Goal: Task Accomplishment & Management: Manage account settings

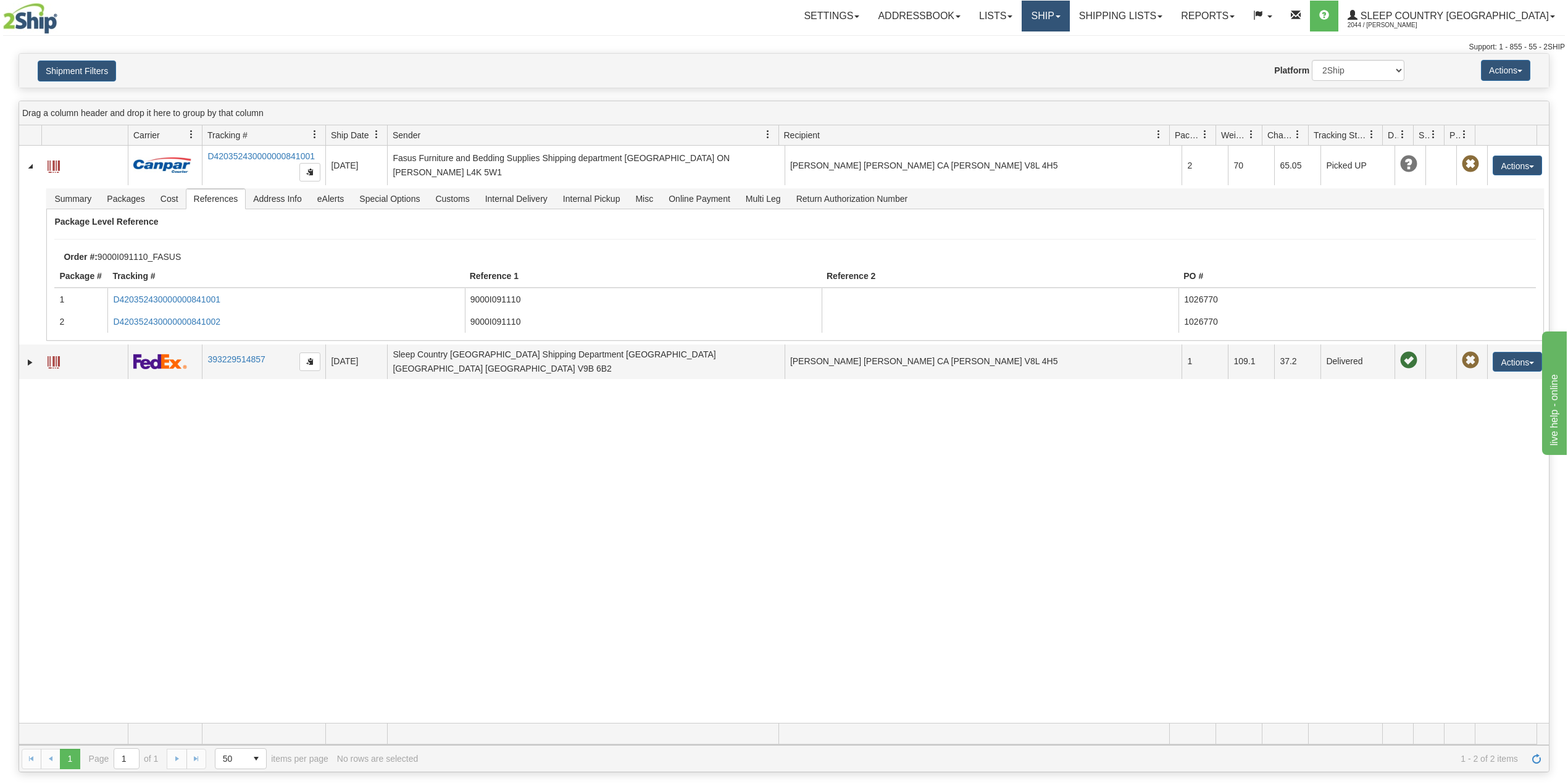
click at [1069, 13] on link "Ship" at bounding box center [1045, 16] width 47 height 31
click at [1057, 55] on span "OnHold / Order Queue" at bounding box center [1013, 60] width 87 height 10
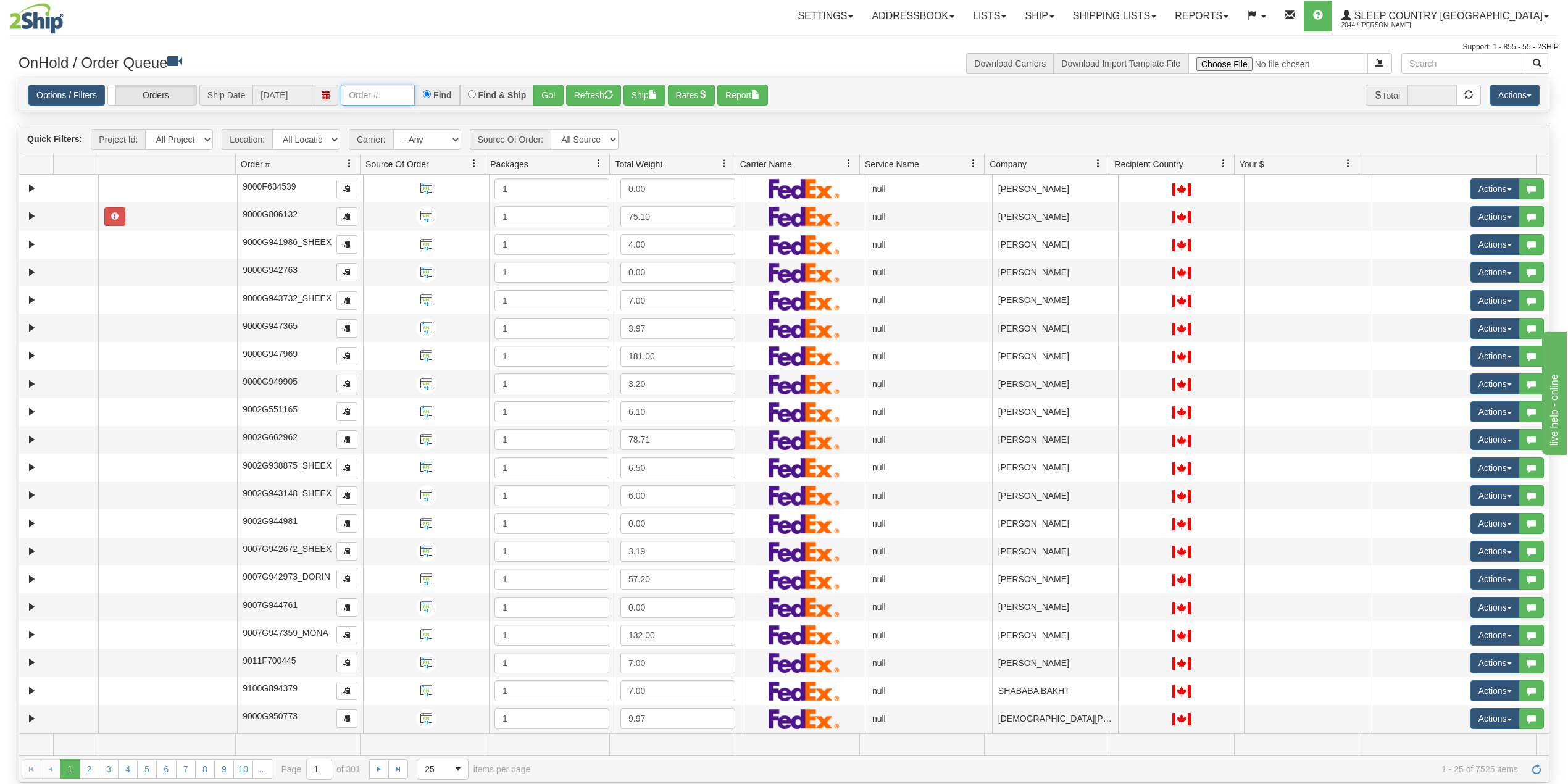
click at [357, 99] on input "text" at bounding box center [378, 95] width 74 height 21
paste input "9000I075163"
click at [549, 94] on button "Go!" at bounding box center [549, 95] width 30 height 21
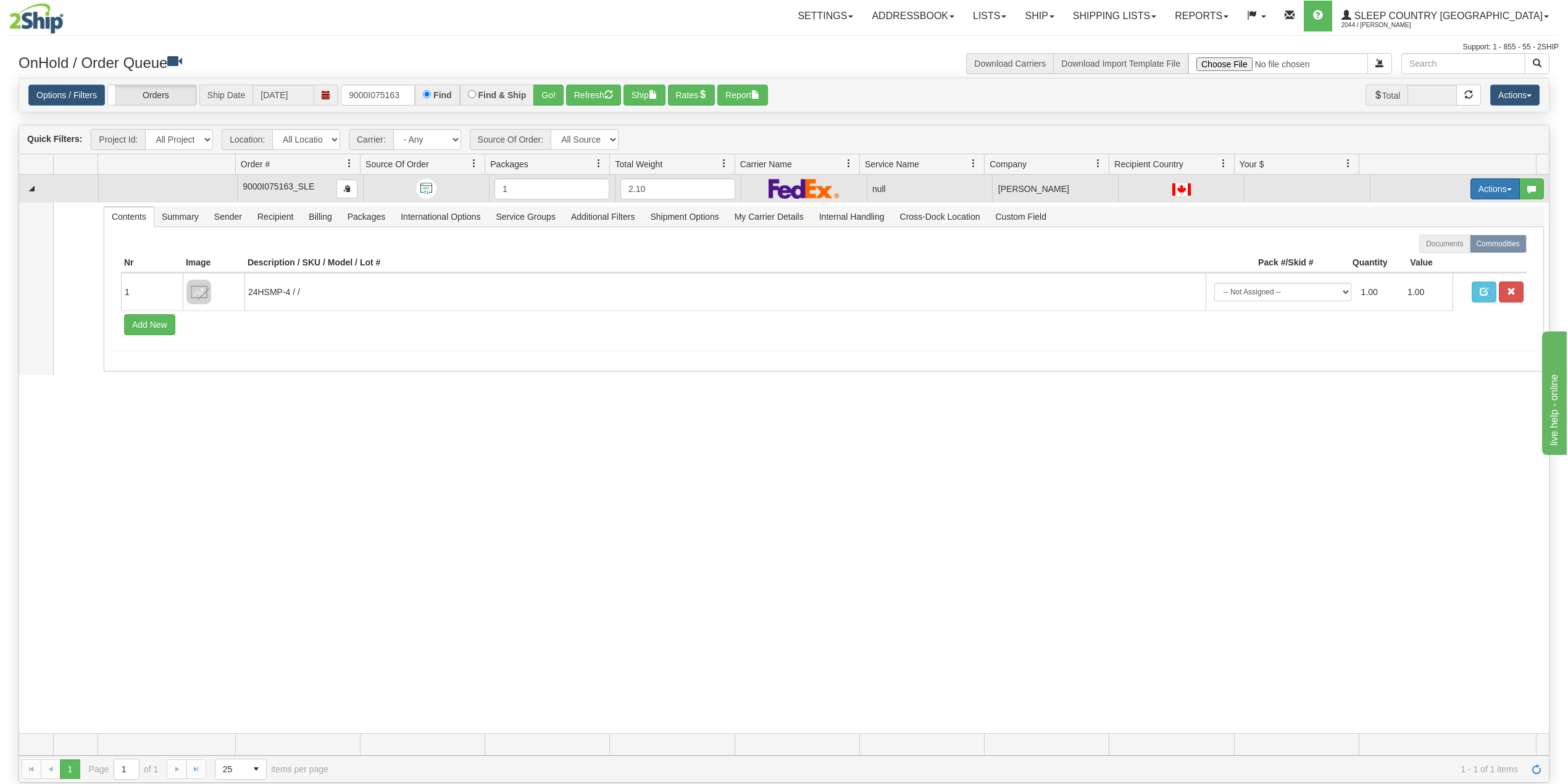
click at [1470, 189] on button "Actions" at bounding box center [1495, 189] width 50 height 21
click at [1426, 278] on span "Delete" at bounding box center [1442, 276] width 33 height 10
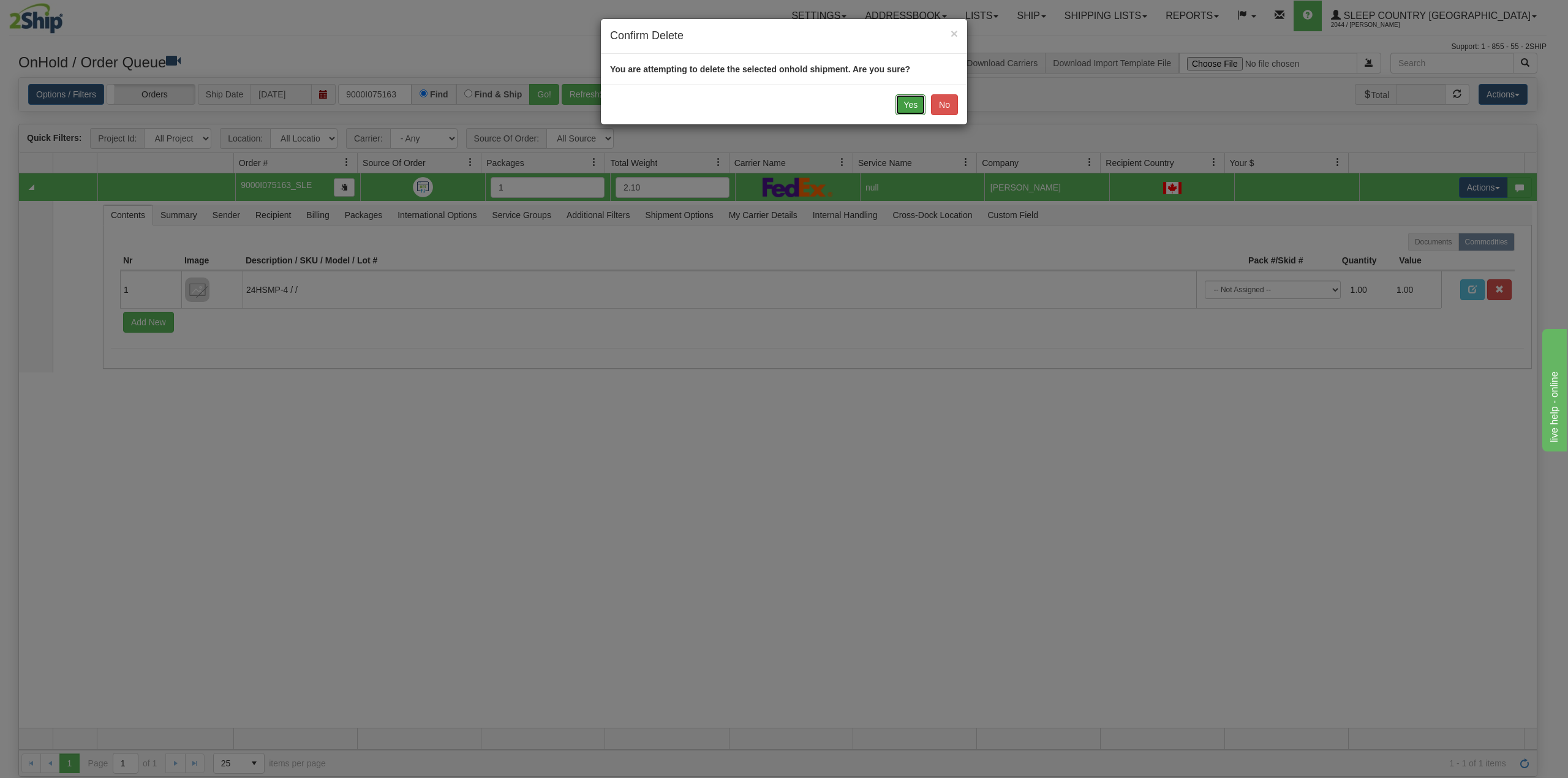
click at [912, 103] on button "Yes" at bounding box center [910, 104] width 30 height 21
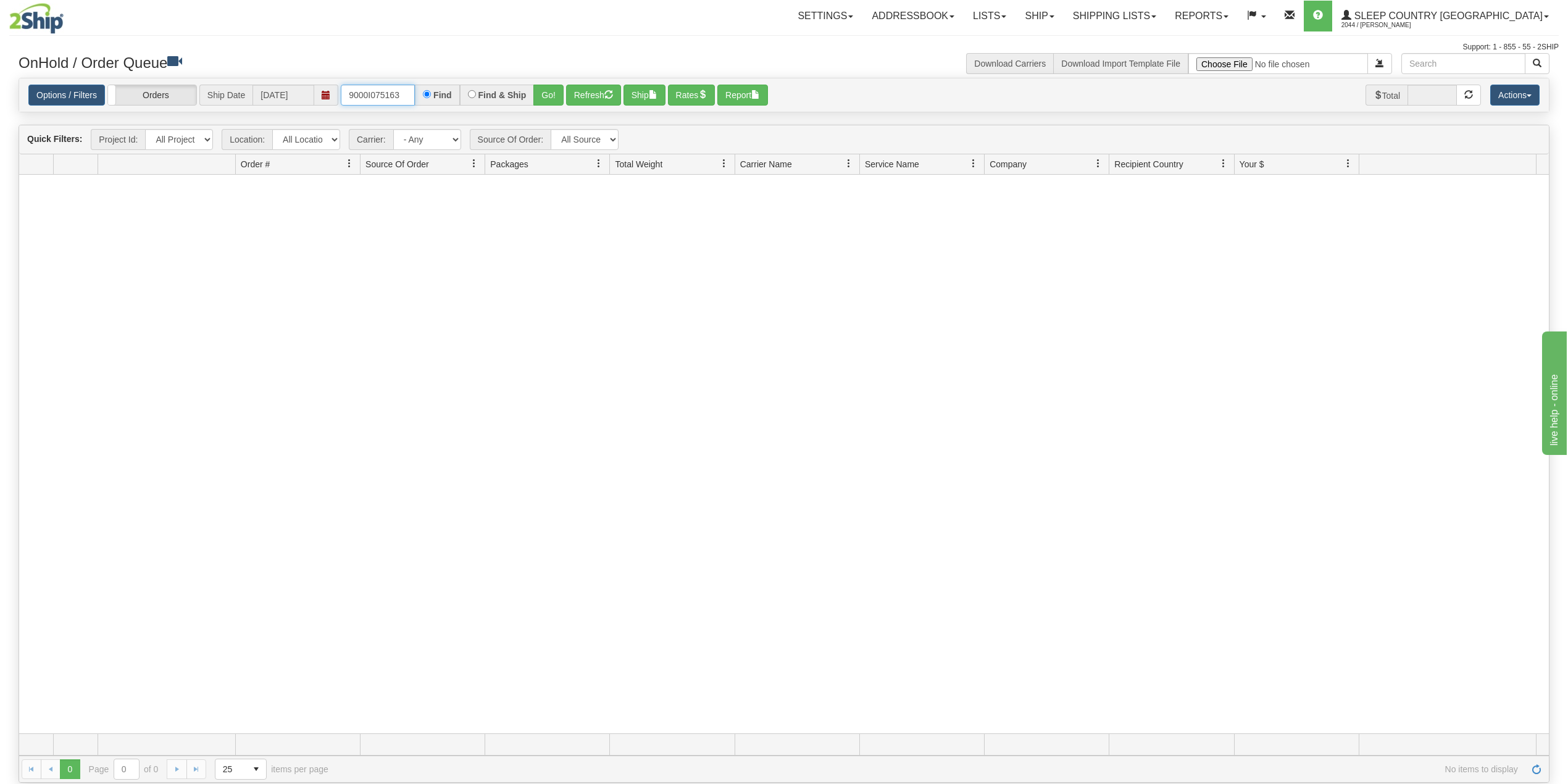
click at [378, 98] on input "9000I075163" at bounding box center [378, 95] width 74 height 21
paste input "702"
click at [544, 96] on button "Go!" at bounding box center [549, 95] width 30 height 21
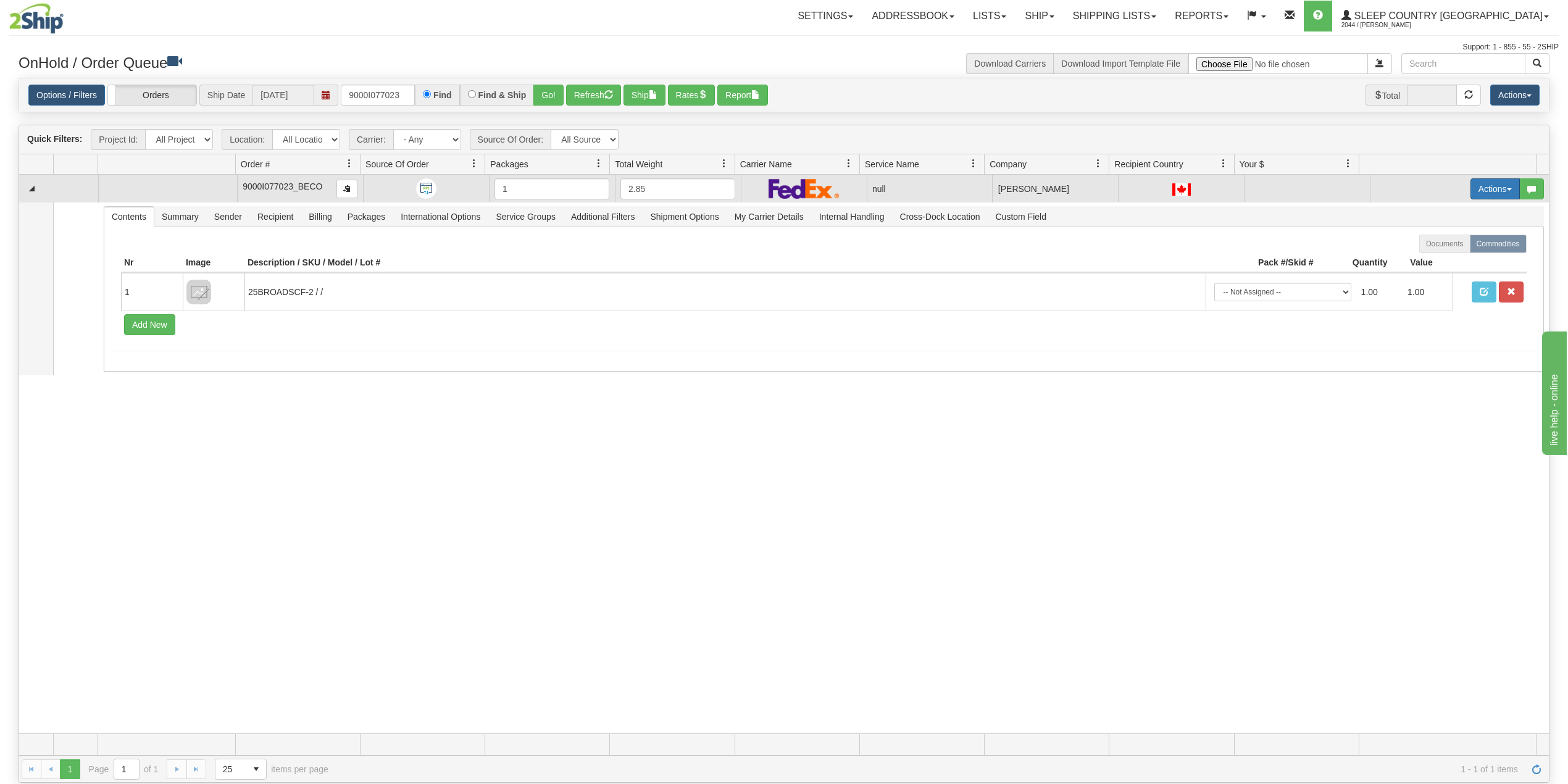
click at [1478, 186] on button "Actions" at bounding box center [1495, 189] width 50 height 21
click at [1426, 276] on span "Delete" at bounding box center [1442, 276] width 33 height 10
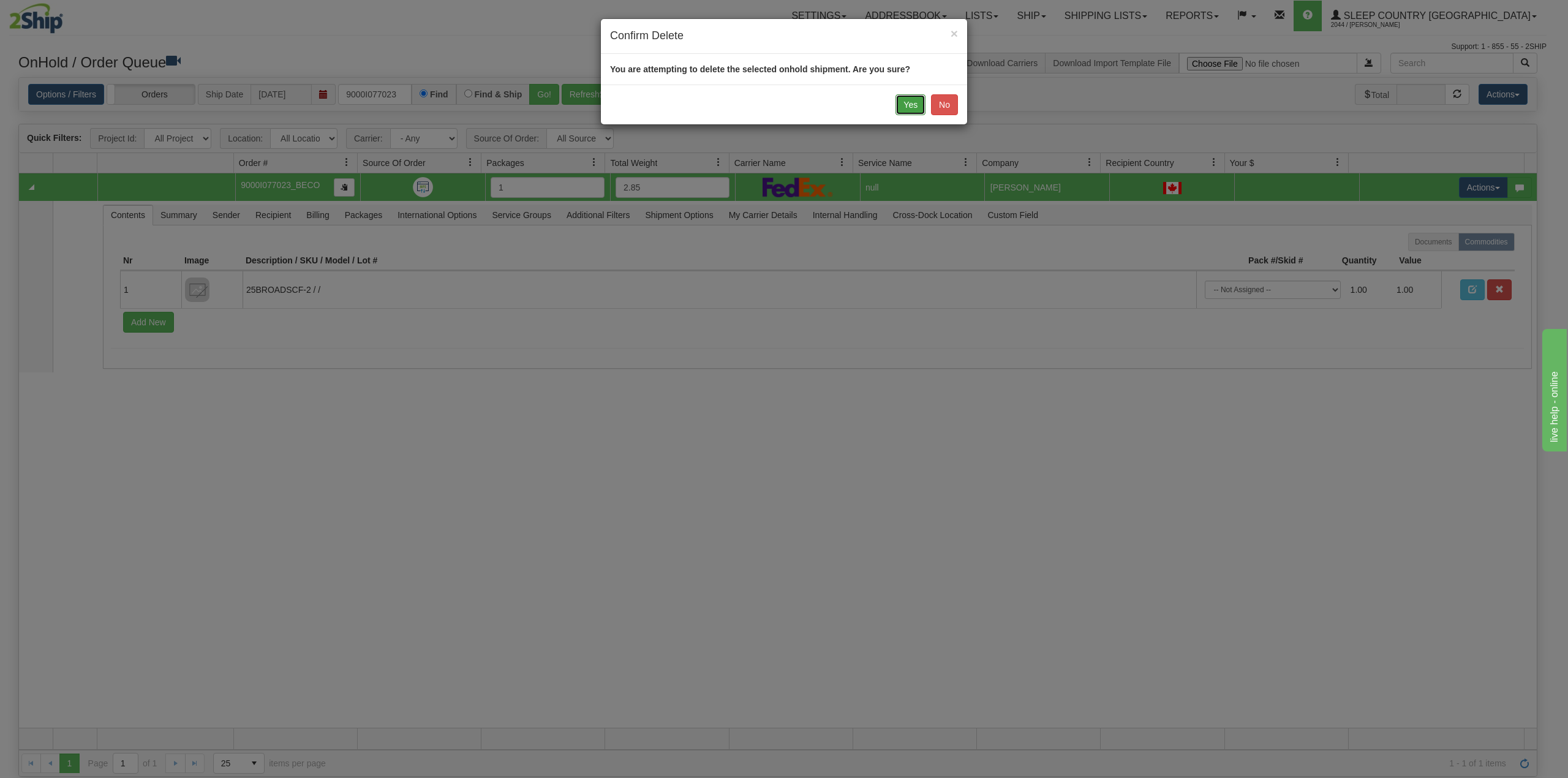
click at [912, 104] on button "Yes" at bounding box center [910, 104] width 30 height 21
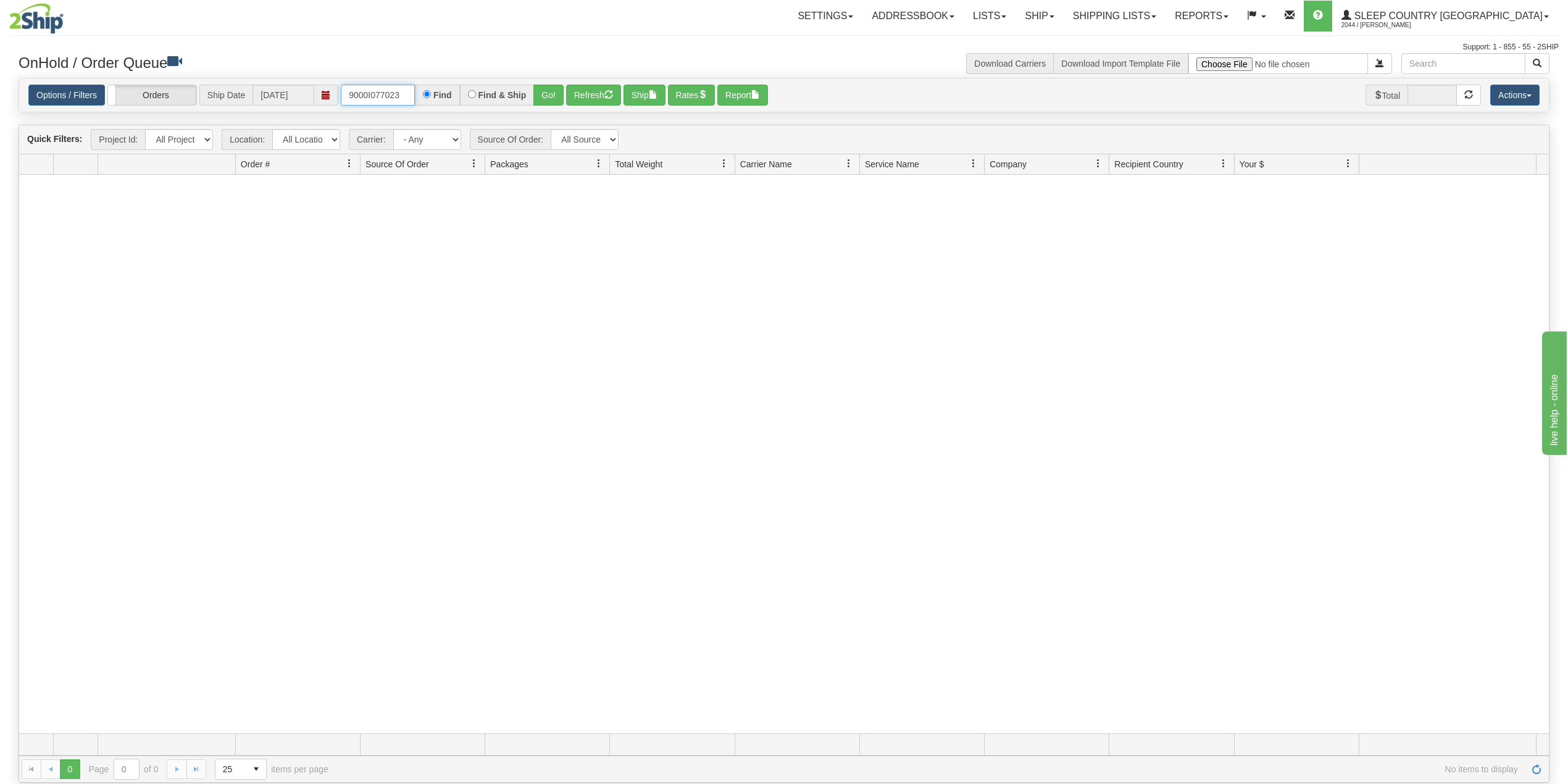
click at [378, 85] on input "9000I077023" at bounding box center [378, 95] width 74 height 21
paste input "304"
click at [554, 95] on button "Go!" at bounding box center [549, 95] width 30 height 21
click at [357, 100] on input "9000I077304" at bounding box center [378, 95] width 74 height 21
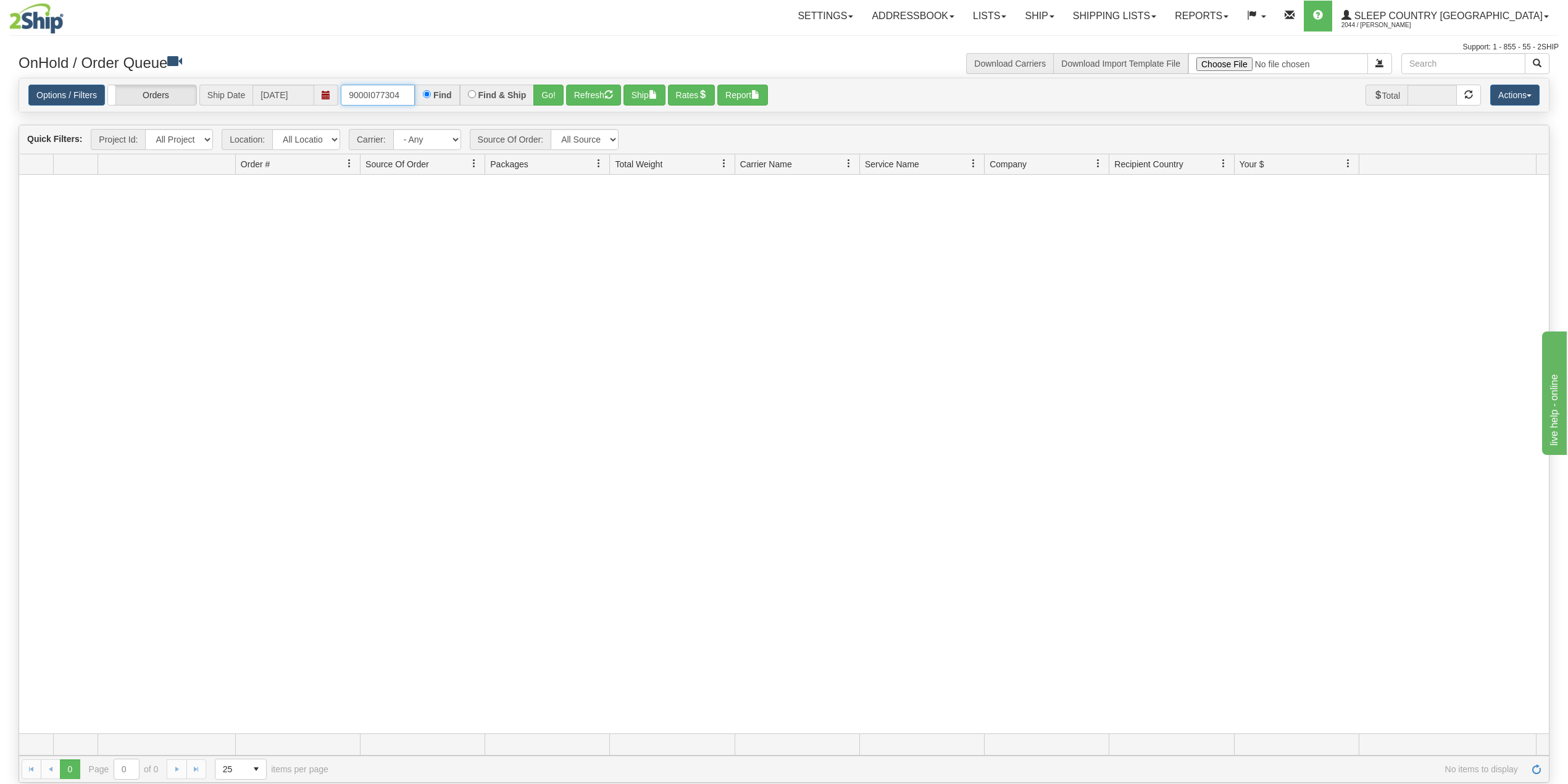
click at [357, 100] on input "9000I077304" at bounding box center [378, 95] width 74 height 21
paste input "8"
click at [556, 93] on button "Go!" at bounding box center [549, 95] width 30 height 21
click at [389, 94] on input "9000I077308" at bounding box center [378, 95] width 74 height 21
click at [375, 87] on input "9000I077308" at bounding box center [378, 95] width 74 height 21
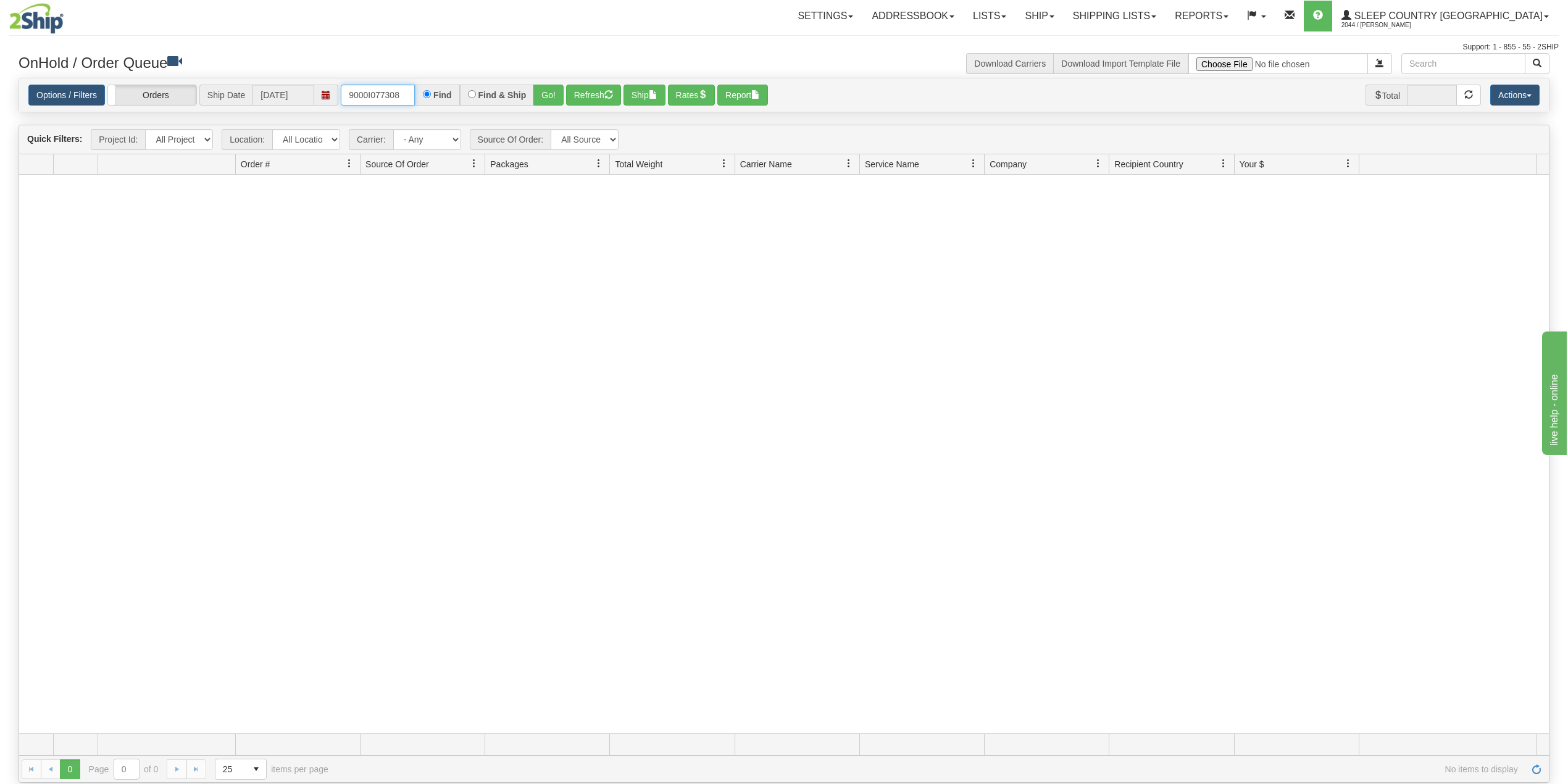
click at [373, 86] on input "9000I077308" at bounding box center [378, 95] width 74 height 21
paste input "9021"
click at [551, 93] on button "Go!" at bounding box center [549, 95] width 30 height 21
click at [375, 92] on input "9000I079021" at bounding box center [378, 95] width 74 height 21
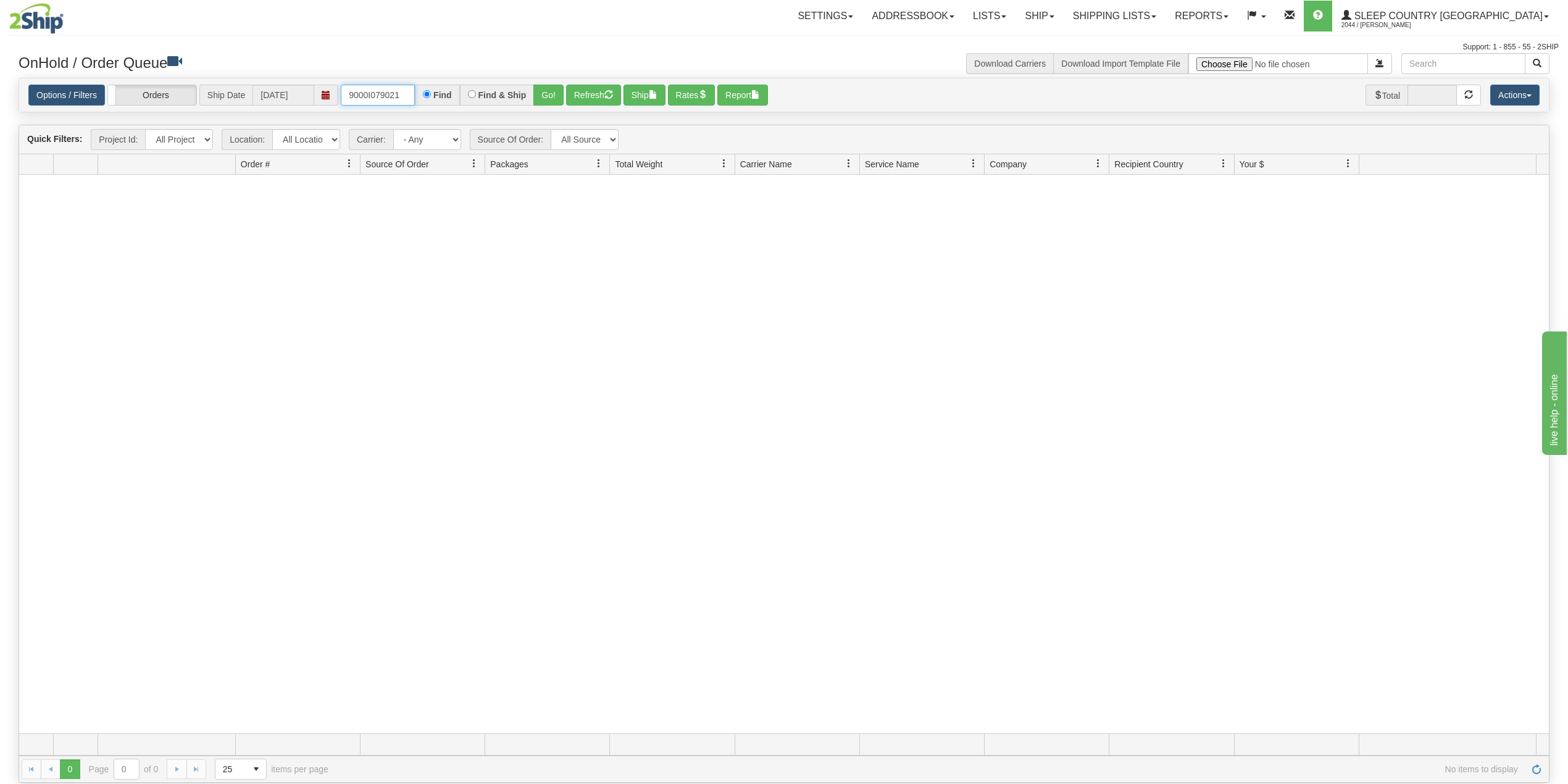
paste input "7I077780"
click at [546, 95] on button "Go!" at bounding box center [549, 95] width 30 height 21
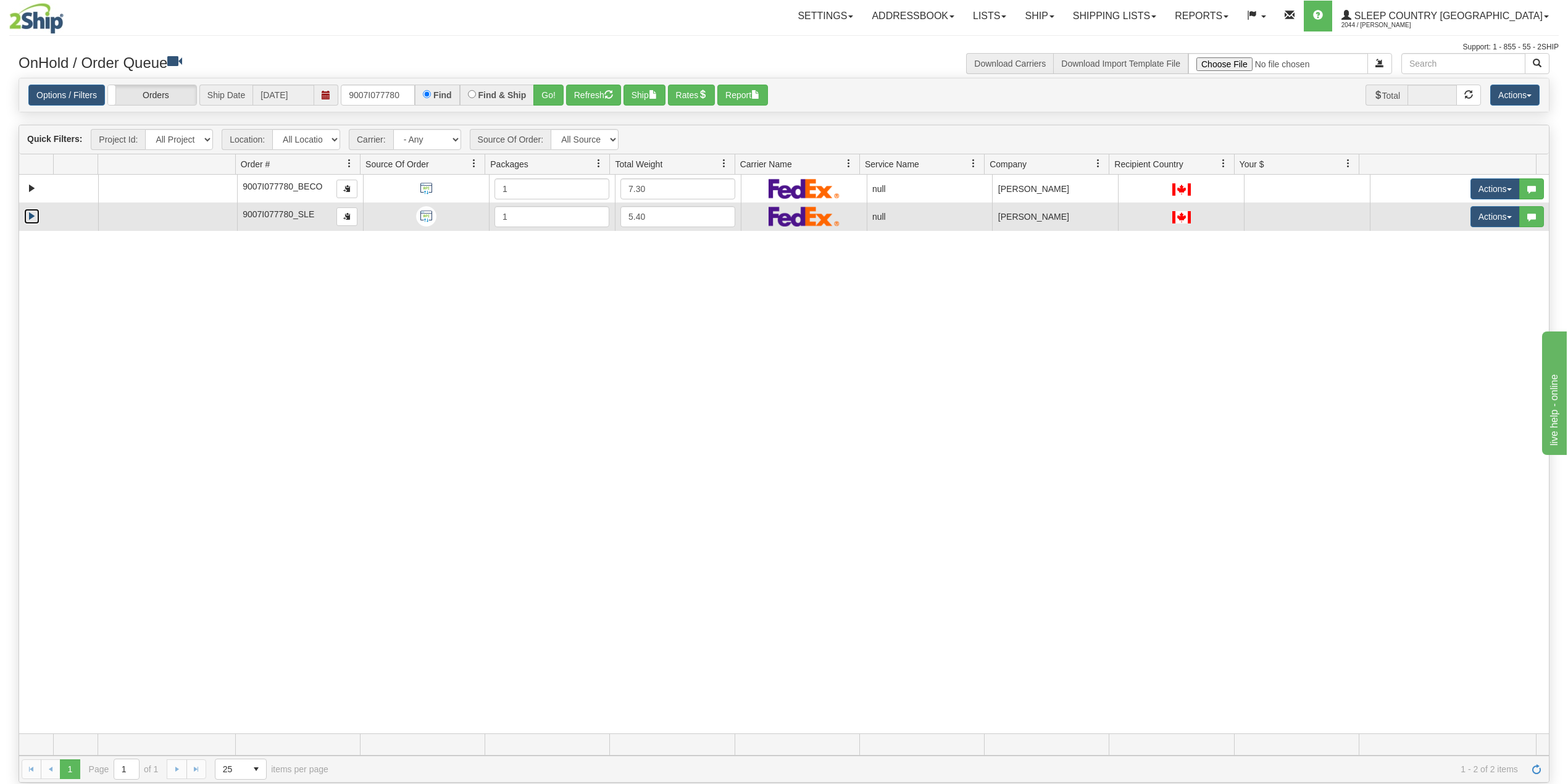
click at [28, 215] on link "Expand" at bounding box center [32, 216] width 15 height 15
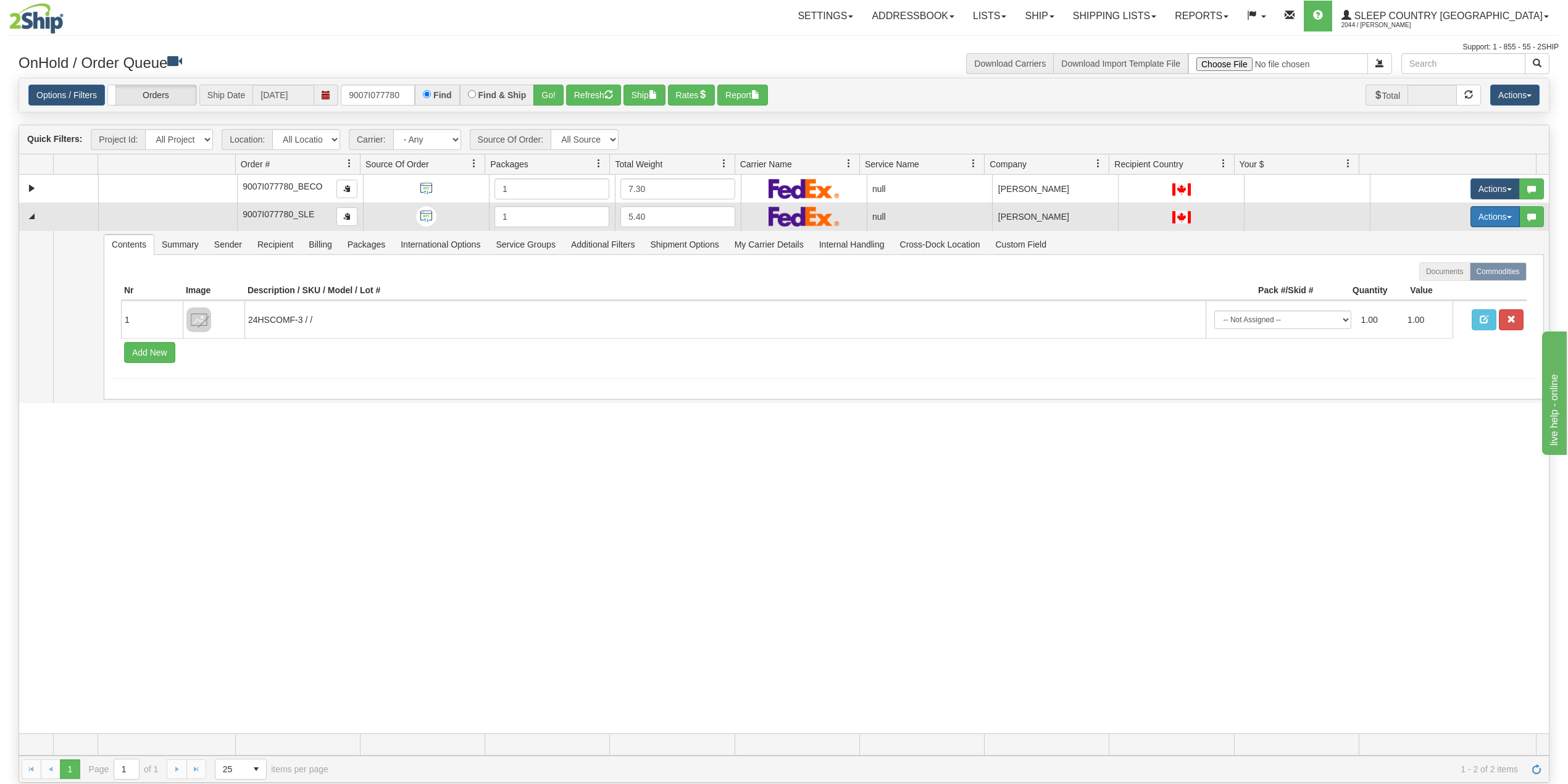
click at [1470, 213] on button "Actions" at bounding box center [1495, 216] width 50 height 21
click at [1428, 304] on span "Delete" at bounding box center [1442, 304] width 33 height 10
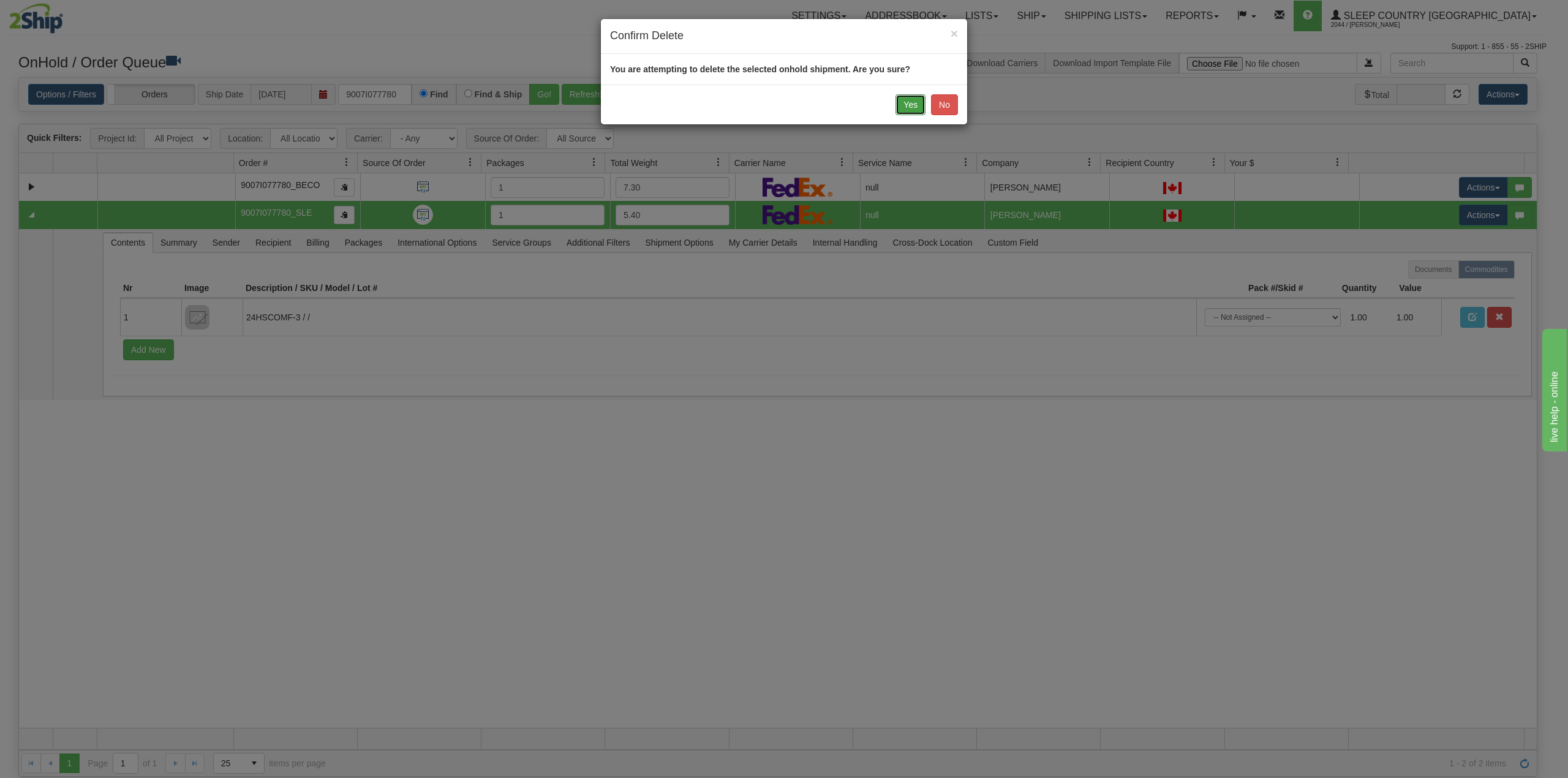
click at [904, 109] on button "Yes" at bounding box center [910, 104] width 30 height 21
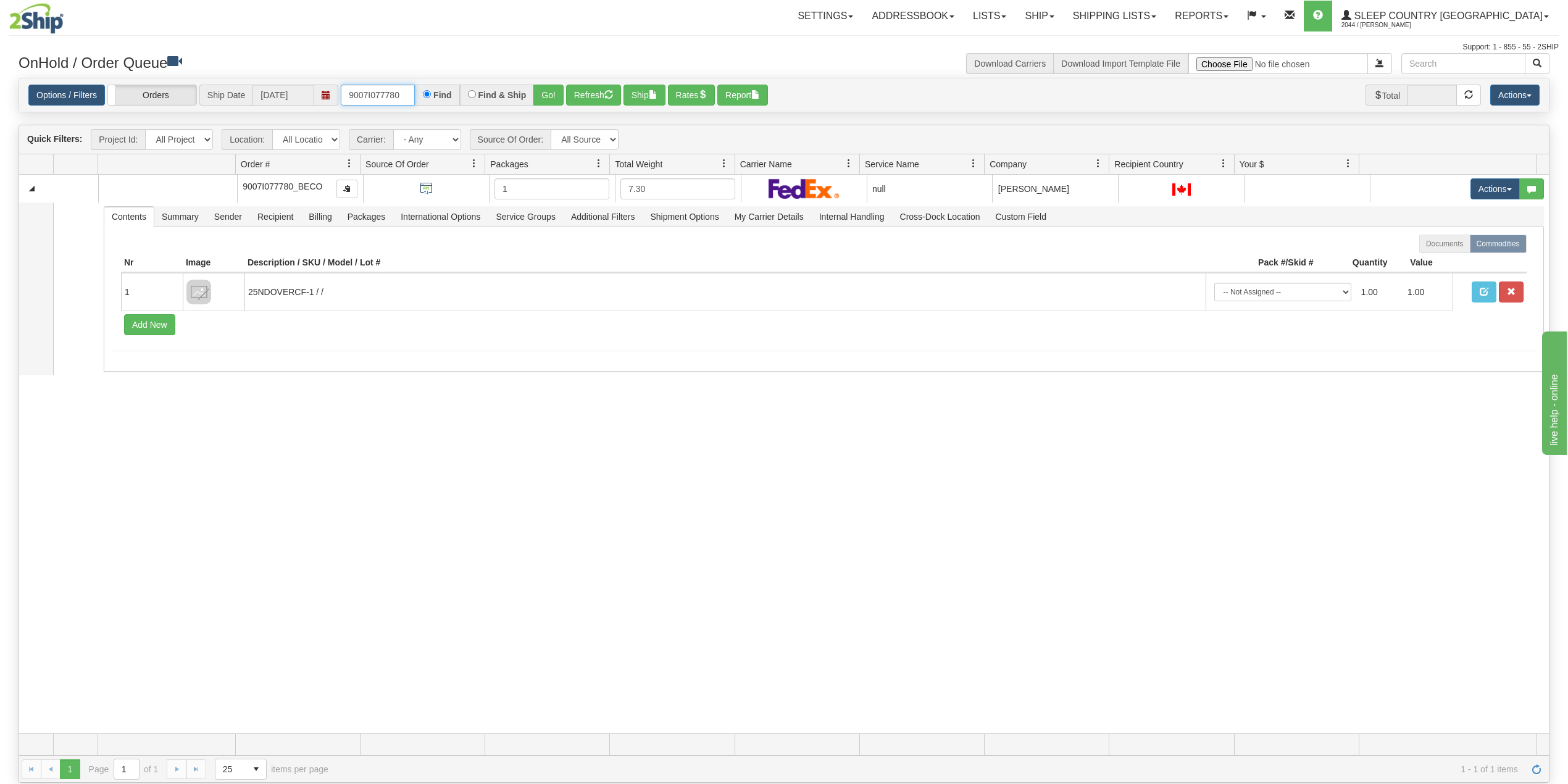
click at [374, 90] on input "9007I077780" at bounding box center [378, 95] width 74 height 21
click at [373, 89] on input "9007I077780" at bounding box center [378, 95] width 74 height 21
paste input "2I079368"
click at [552, 92] on button "Go!" at bounding box center [549, 95] width 30 height 21
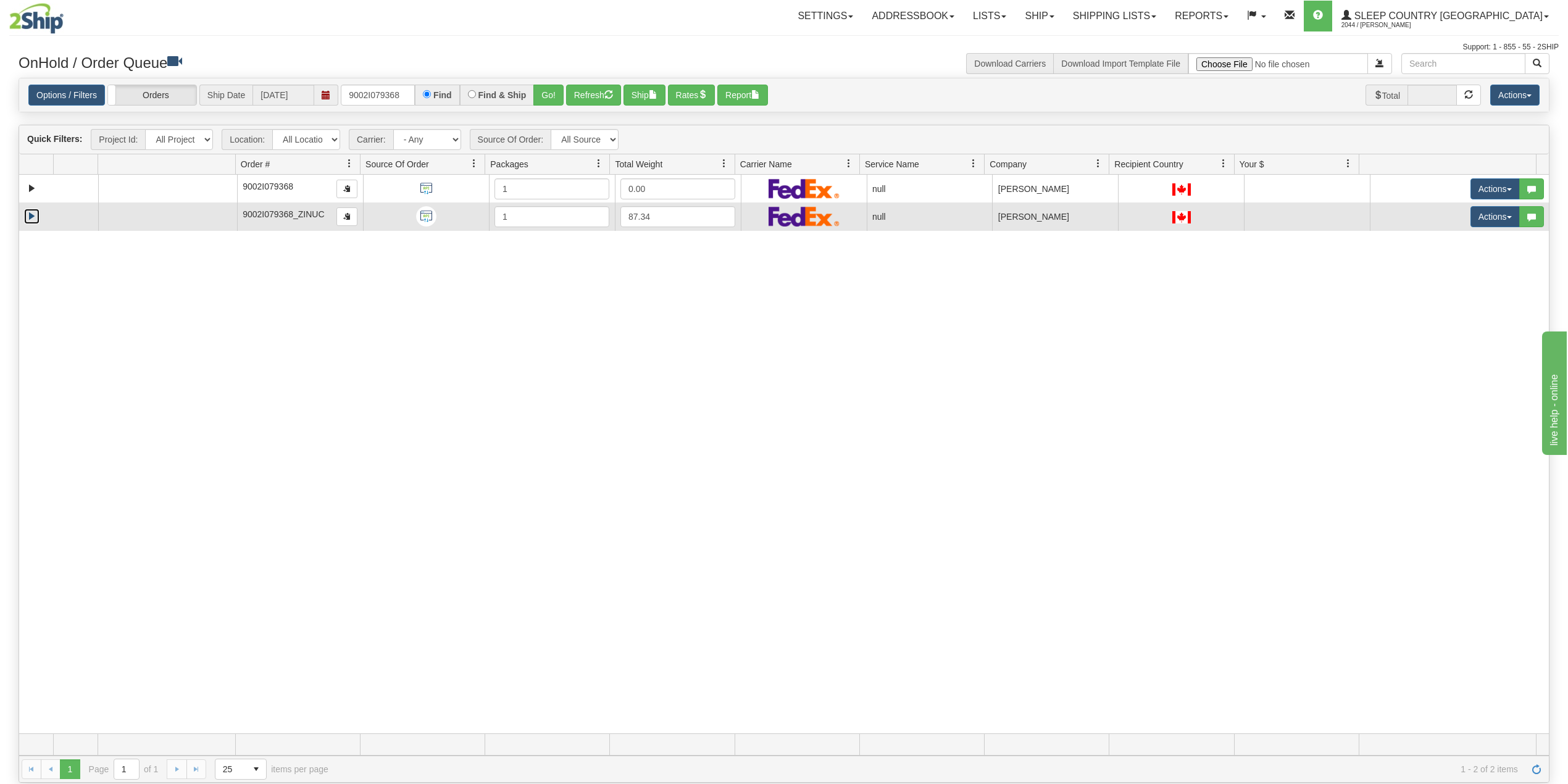
click at [36, 218] on link "Expand" at bounding box center [32, 216] width 15 height 15
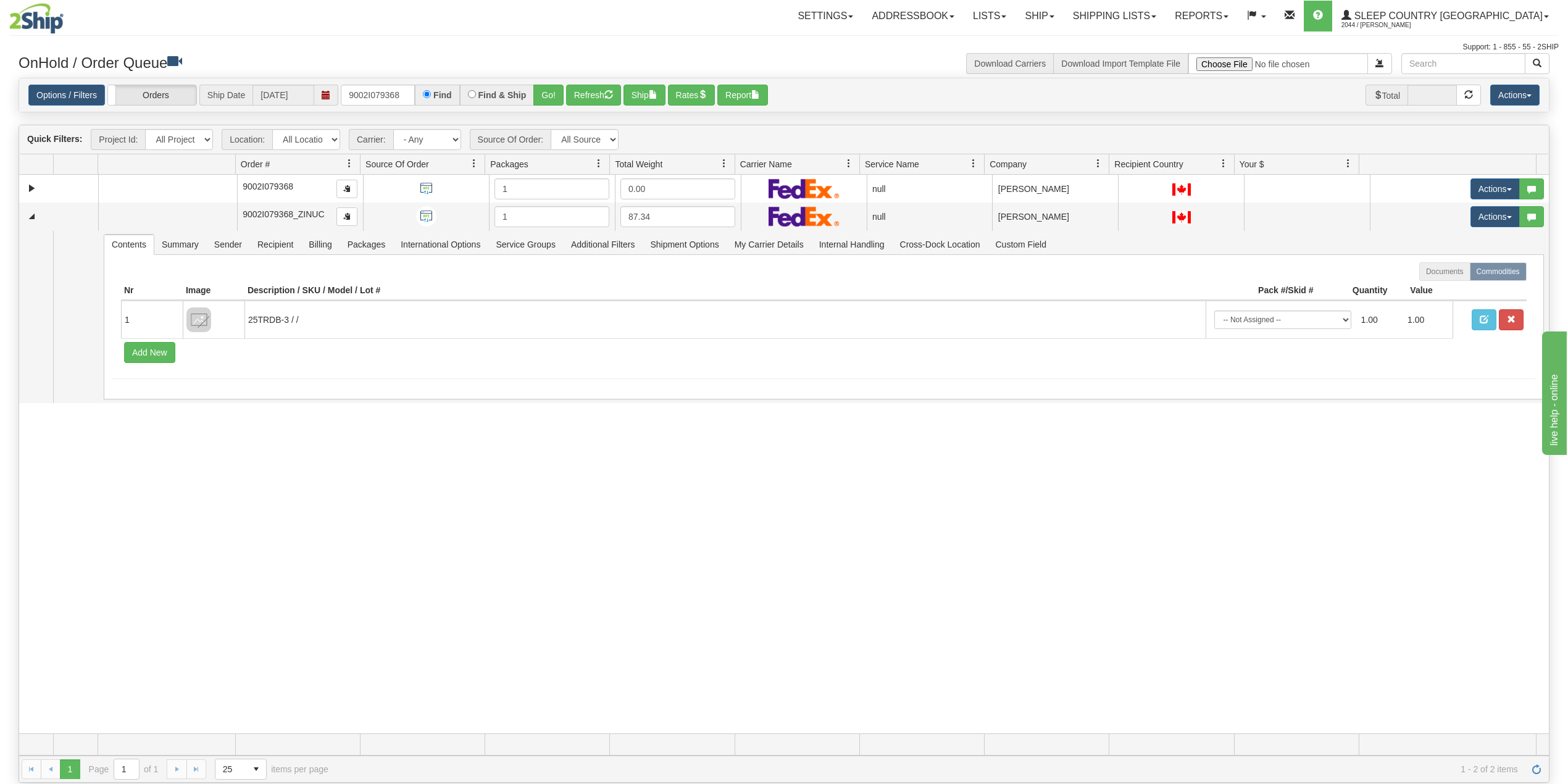
click at [193, 523] on div "31597243 390 91072094 0 9002I079368 1 0.00 null Shipping department Dormez-vous…" at bounding box center [784, 454] width 1530 height 559
click at [374, 96] on input "9002I079368" at bounding box center [378, 95] width 74 height 21
paste input "8I078819"
click at [549, 93] on button "Go!" at bounding box center [549, 95] width 30 height 21
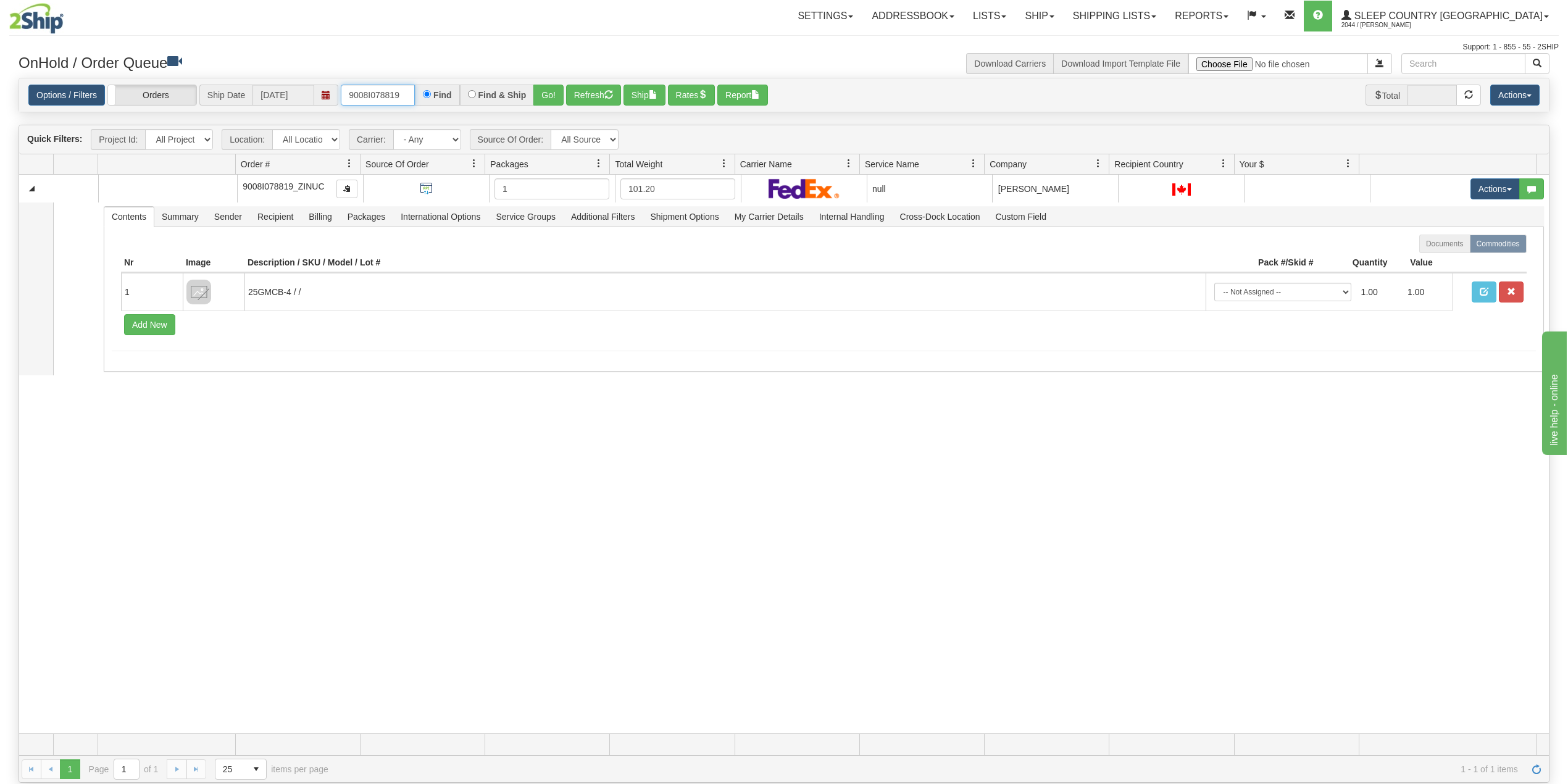
click at [369, 88] on input "9008I078819" at bounding box center [378, 95] width 74 height 21
click at [368, 87] on input "9008I078819" at bounding box center [378, 95] width 74 height 21
paste input "0I077828"
click at [551, 95] on button "Go!" at bounding box center [549, 95] width 30 height 21
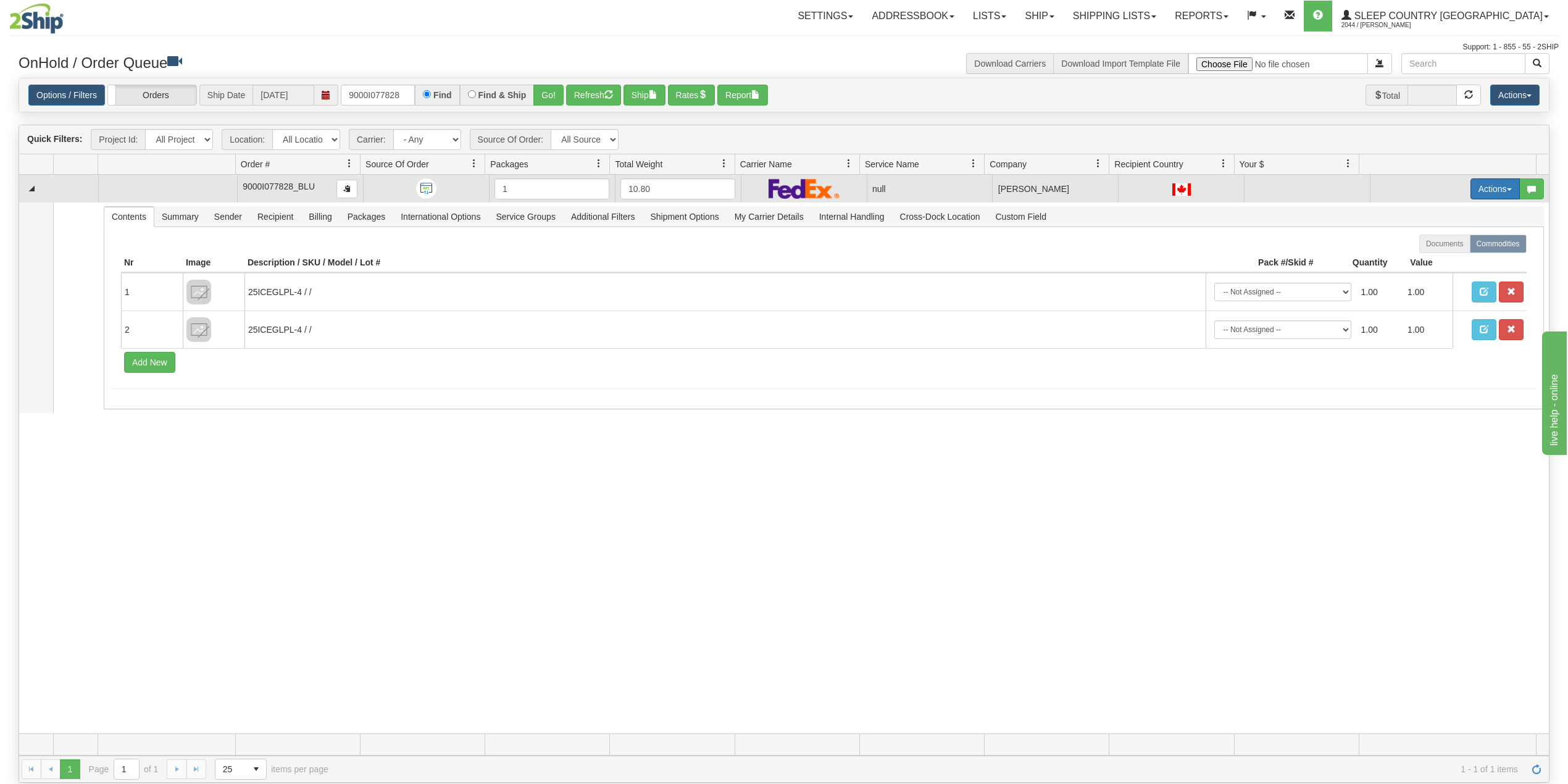
click at [1475, 194] on button "Actions" at bounding box center [1495, 189] width 50 height 21
click at [1431, 273] on link "Delete" at bounding box center [1466, 276] width 107 height 16
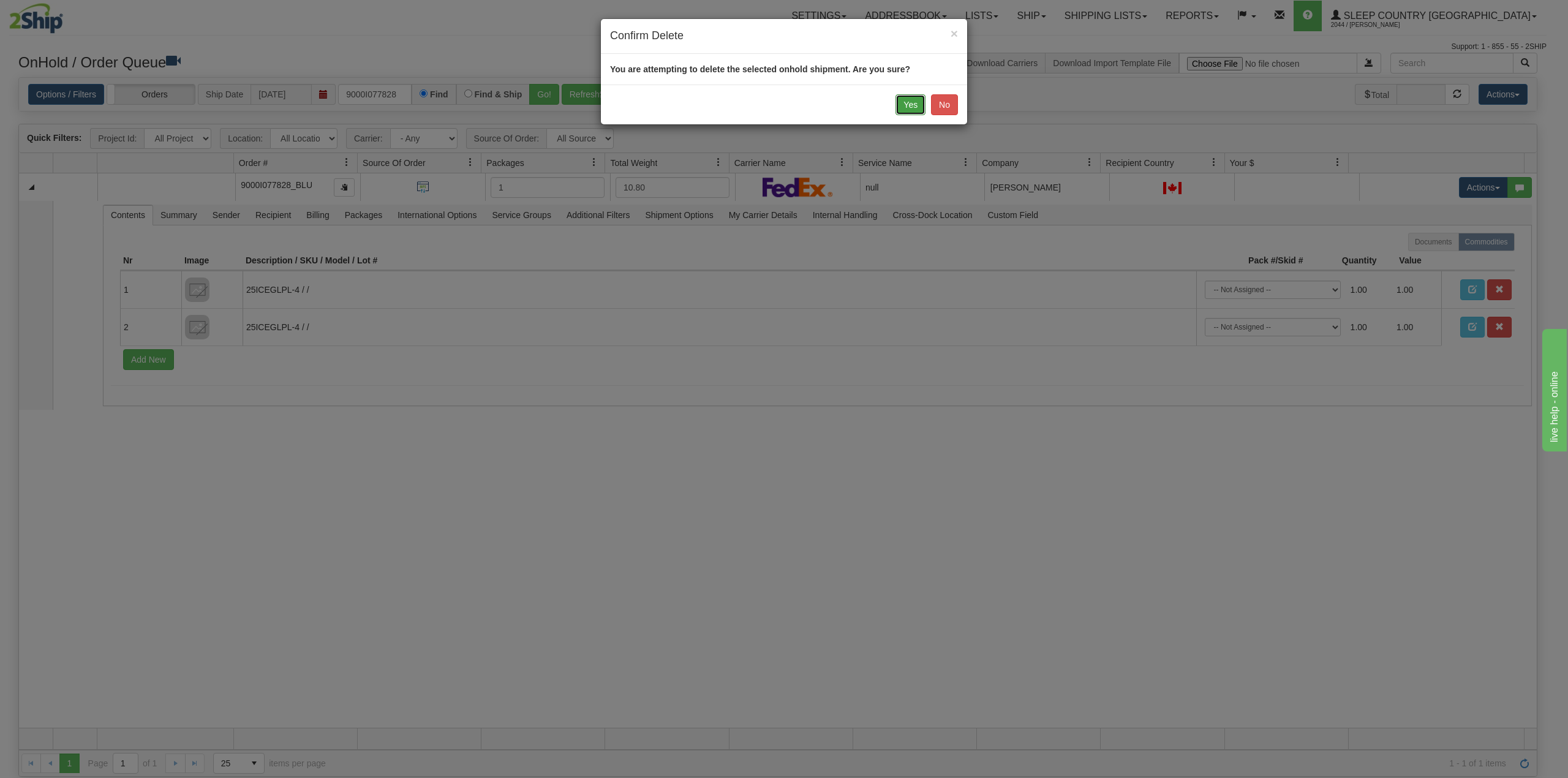
click at [905, 108] on button "Yes" at bounding box center [910, 104] width 30 height 21
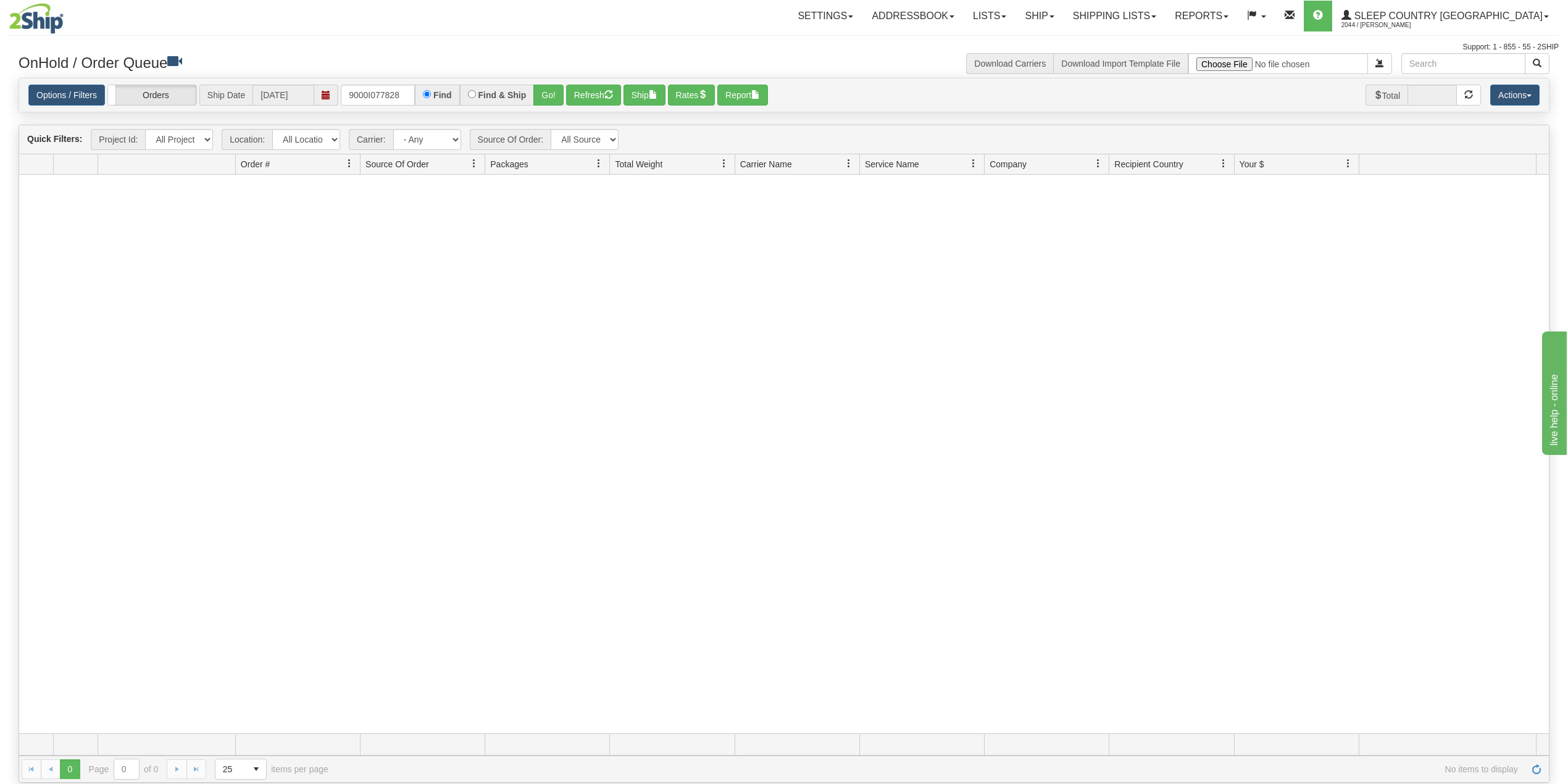
click at [394, 82] on div "Options / Filters Group Shipments Orders Ship Date [DATE] 9000I077828 Find Find…" at bounding box center [784, 95] width 1530 height 34
click at [390, 98] on input "9000I077828" at bounding box center [378, 95] width 74 height 21
paste input "9221"
click at [554, 92] on button "Go!" at bounding box center [549, 95] width 30 height 21
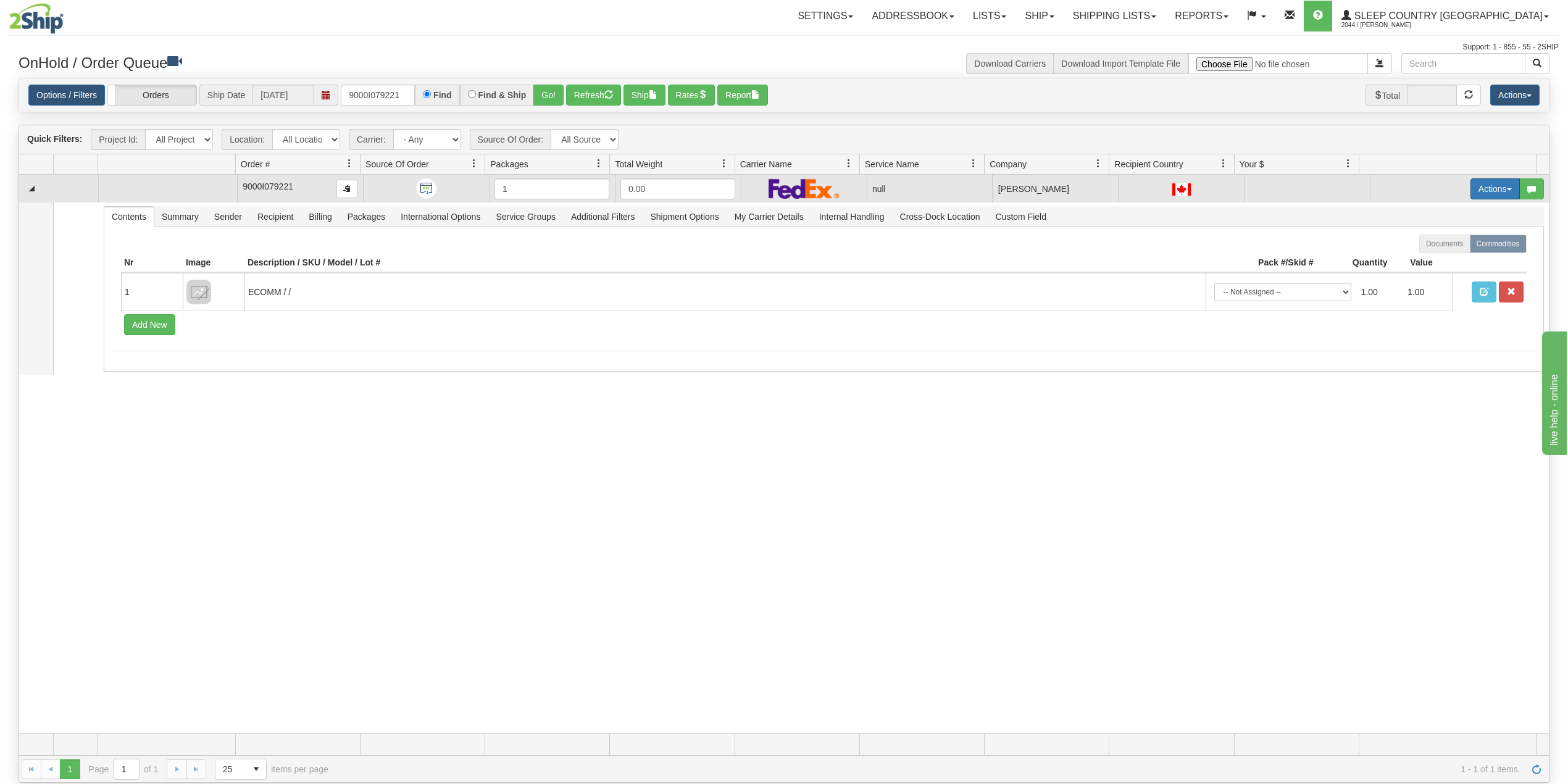
drag, startPoint x: 1450, startPoint y: 193, endPoint x: 1465, endPoint y: 192, distance: 15.0
click at [1452, 192] on td "Actions Open Refresh Rates Rate All Services Ship Delete Edit Items Aggregation…" at bounding box center [1459, 188] width 179 height 28
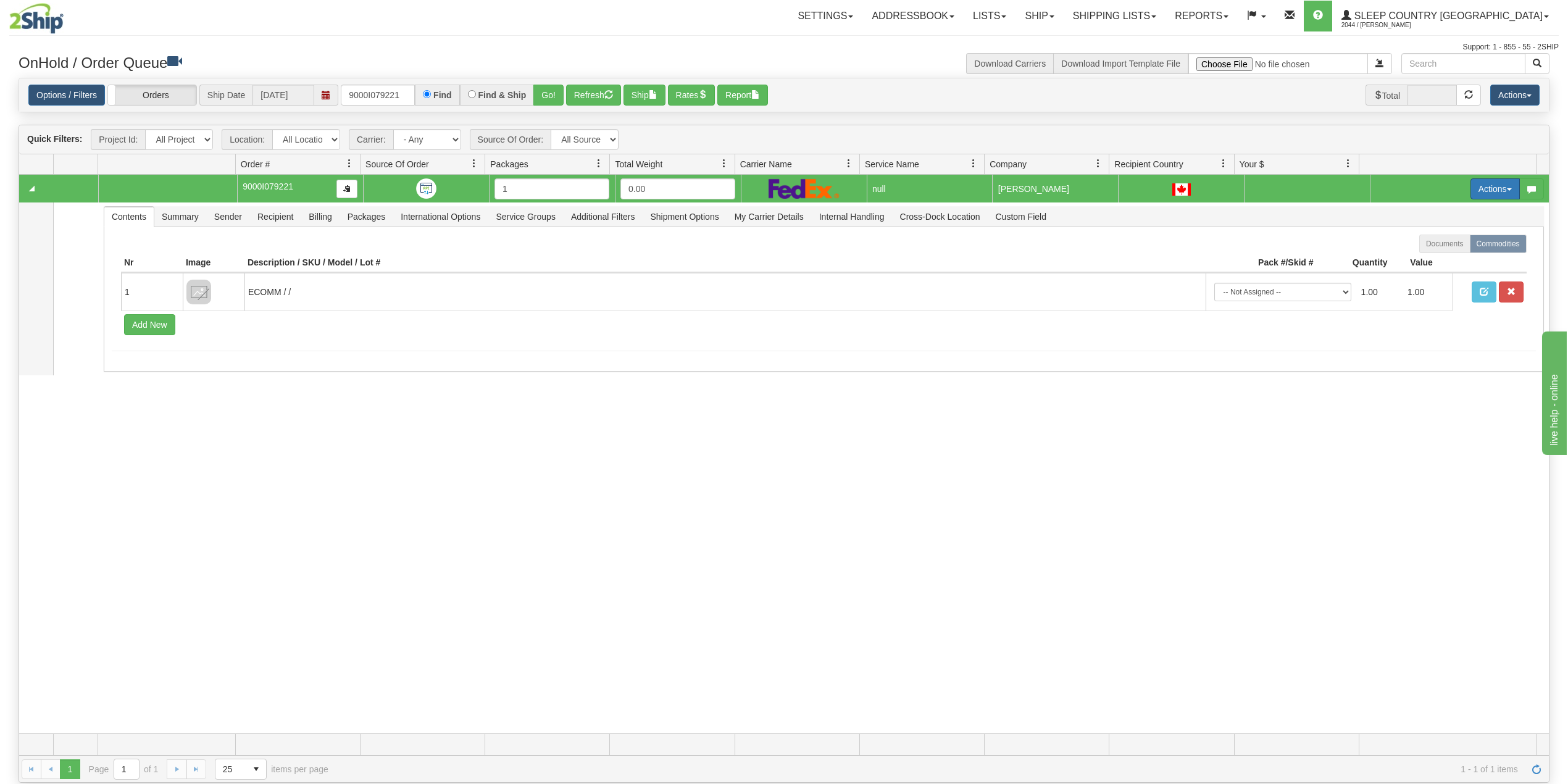
click at [1470, 192] on button "Actions" at bounding box center [1495, 189] width 50 height 21
click at [1436, 274] on span "Delete" at bounding box center [1442, 276] width 33 height 10
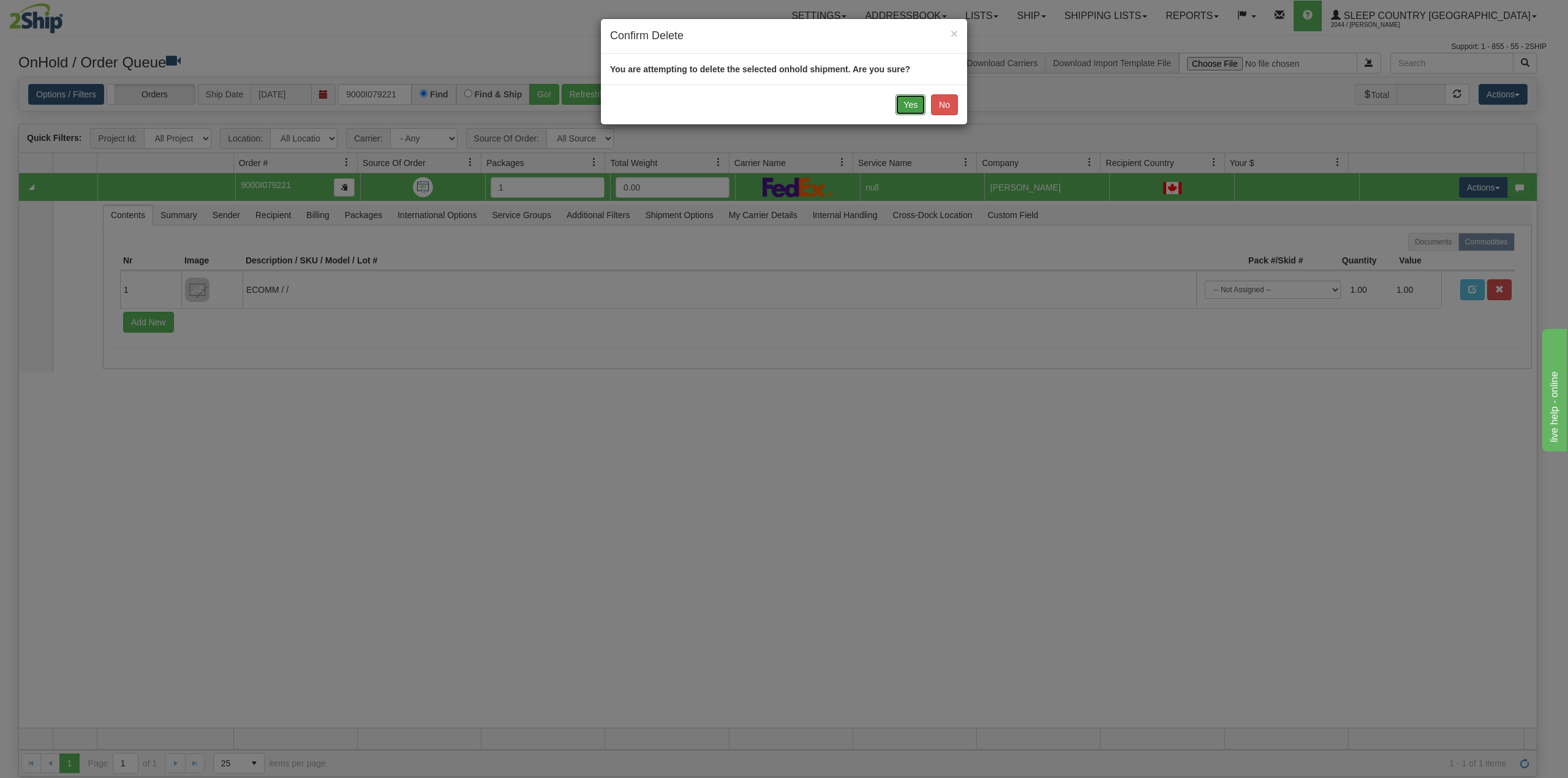
click at [905, 98] on button "Yes" at bounding box center [910, 104] width 30 height 21
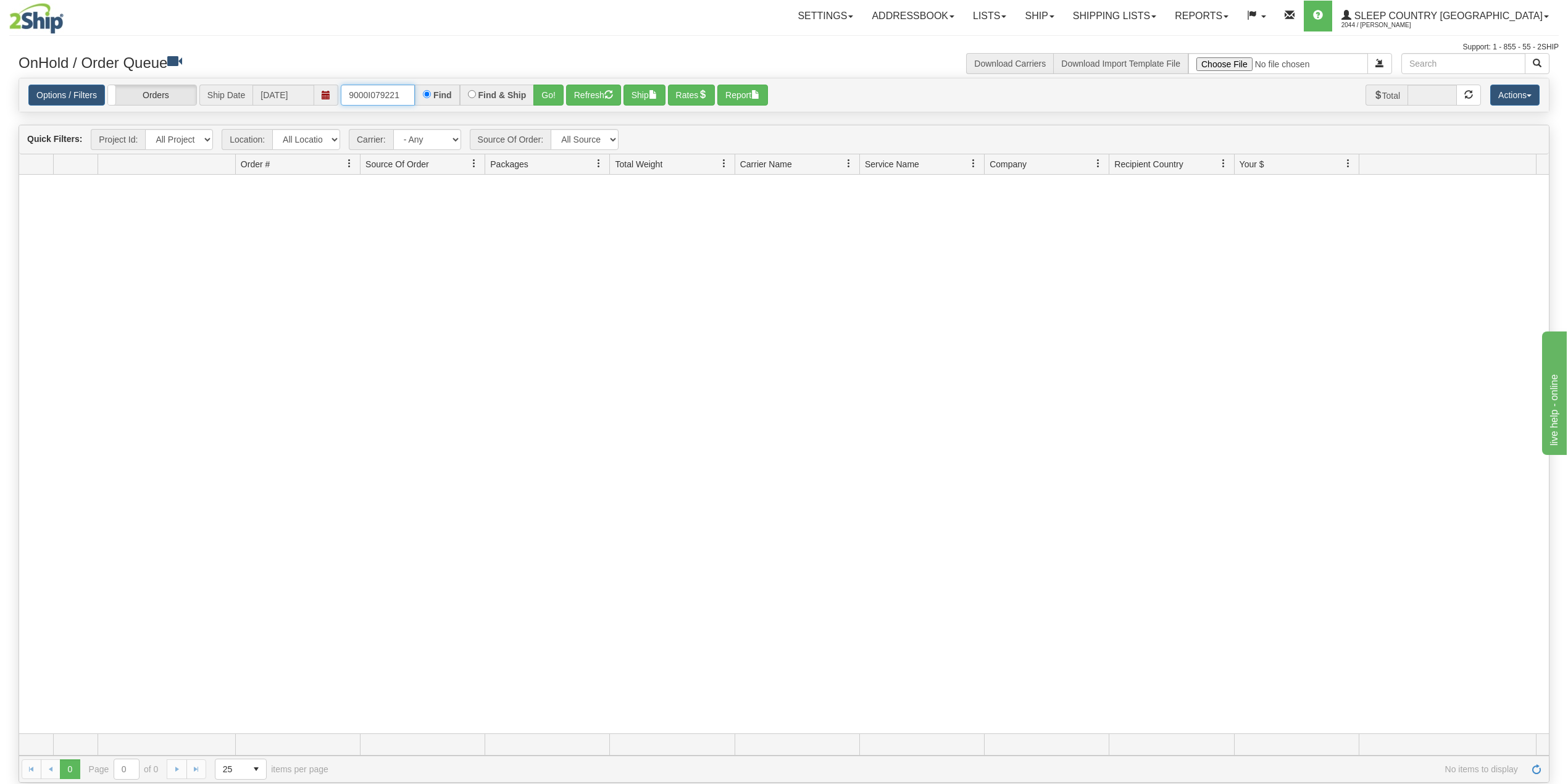
click at [383, 91] on input "9000I079221" at bounding box center [378, 95] width 74 height 21
paste input "8019"
click at [401, 98] on input "9000I080191" at bounding box center [378, 95] width 74 height 21
click at [459, 38] on div "Toggle navigation Settings Shipping Preferences Fields Preferences New Recipien…" at bounding box center [784, 27] width 1549 height 53
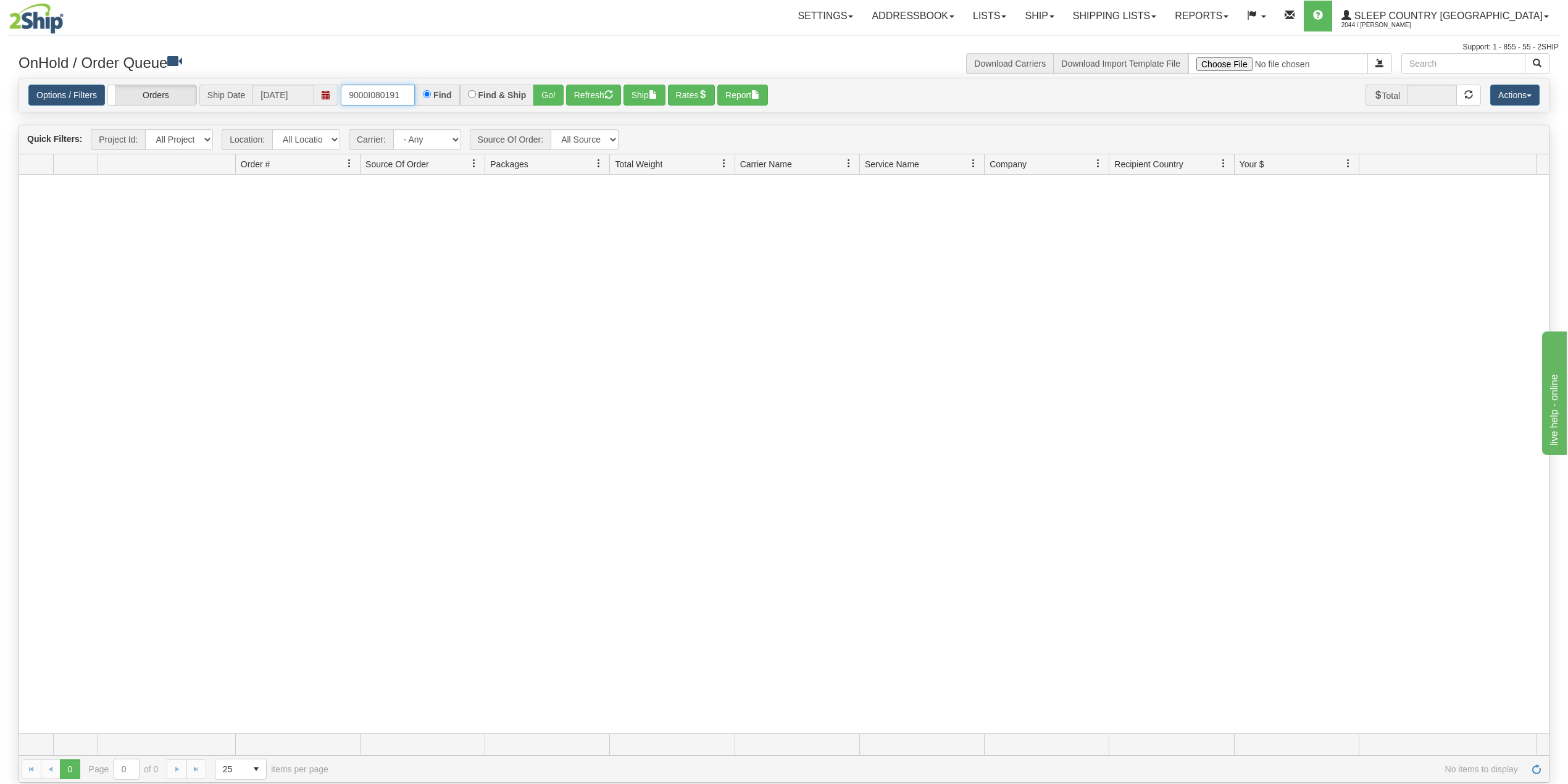
click at [410, 97] on input "9000I080191" at bounding box center [378, 95] width 74 height 21
click at [541, 91] on button "Go!" at bounding box center [549, 95] width 30 height 21
click at [386, 95] on input "9000I080191" at bounding box center [378, 95] width 74 height 21
paste input "1782"
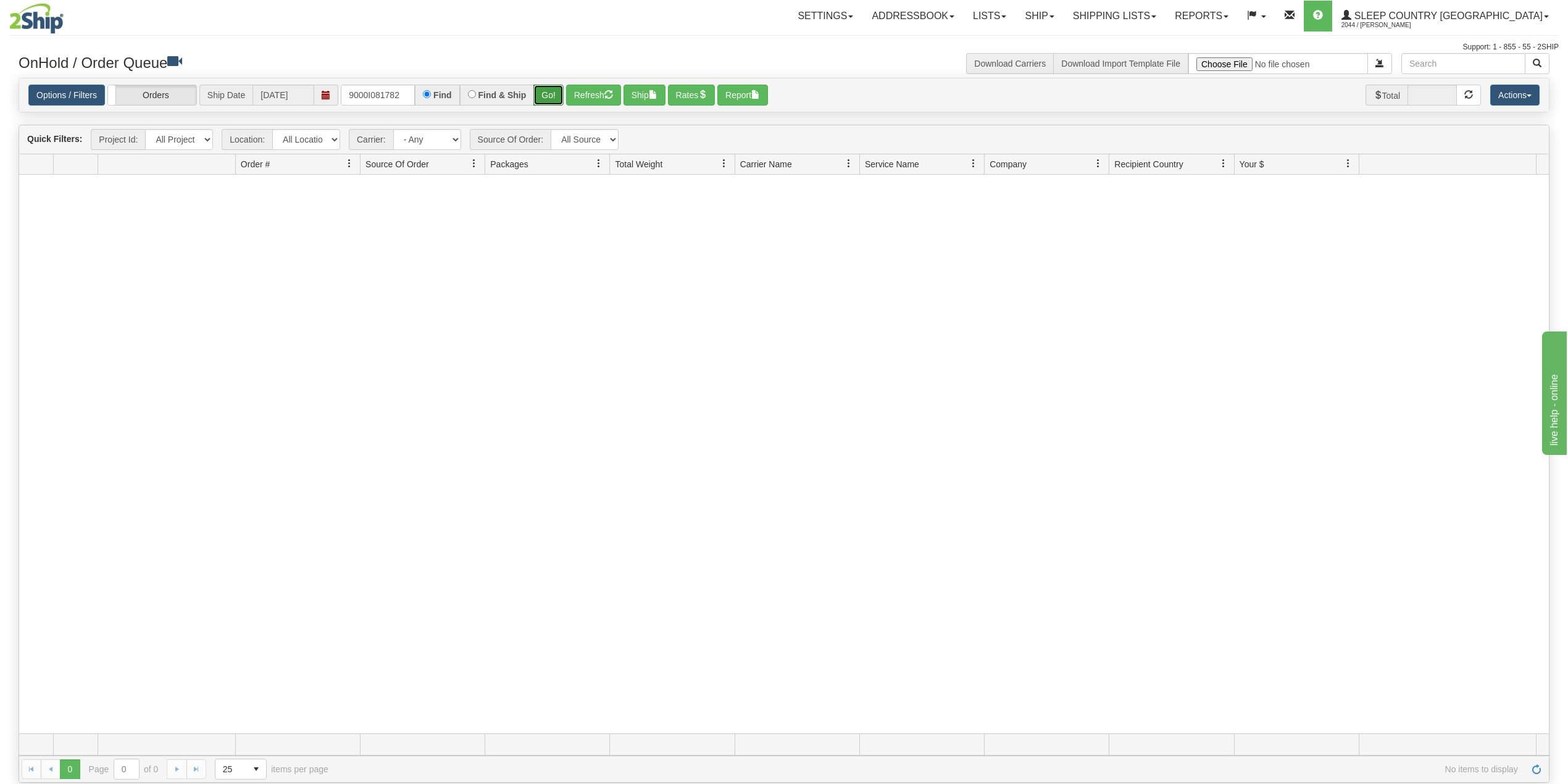
click at [558, 96] on button "Go!" at bounding box center [549, 95] width 30 height 21
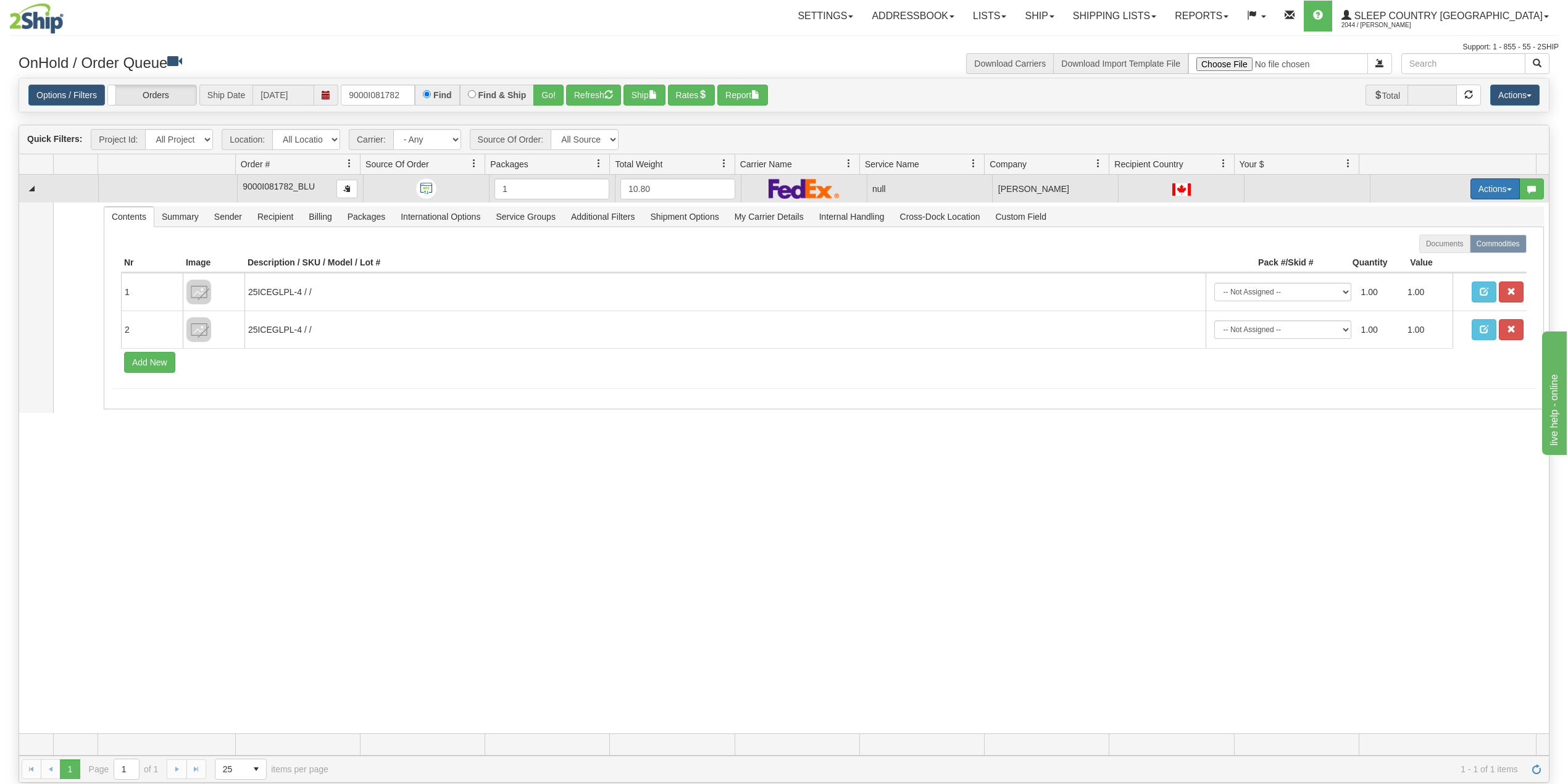
click at [1470, 193] on button "Actions" at bounding box center [1495, 189] width 50 height 21
click at [1425, 280] on span "Delete" at bounding box center [1442, 276] width 33 height 10
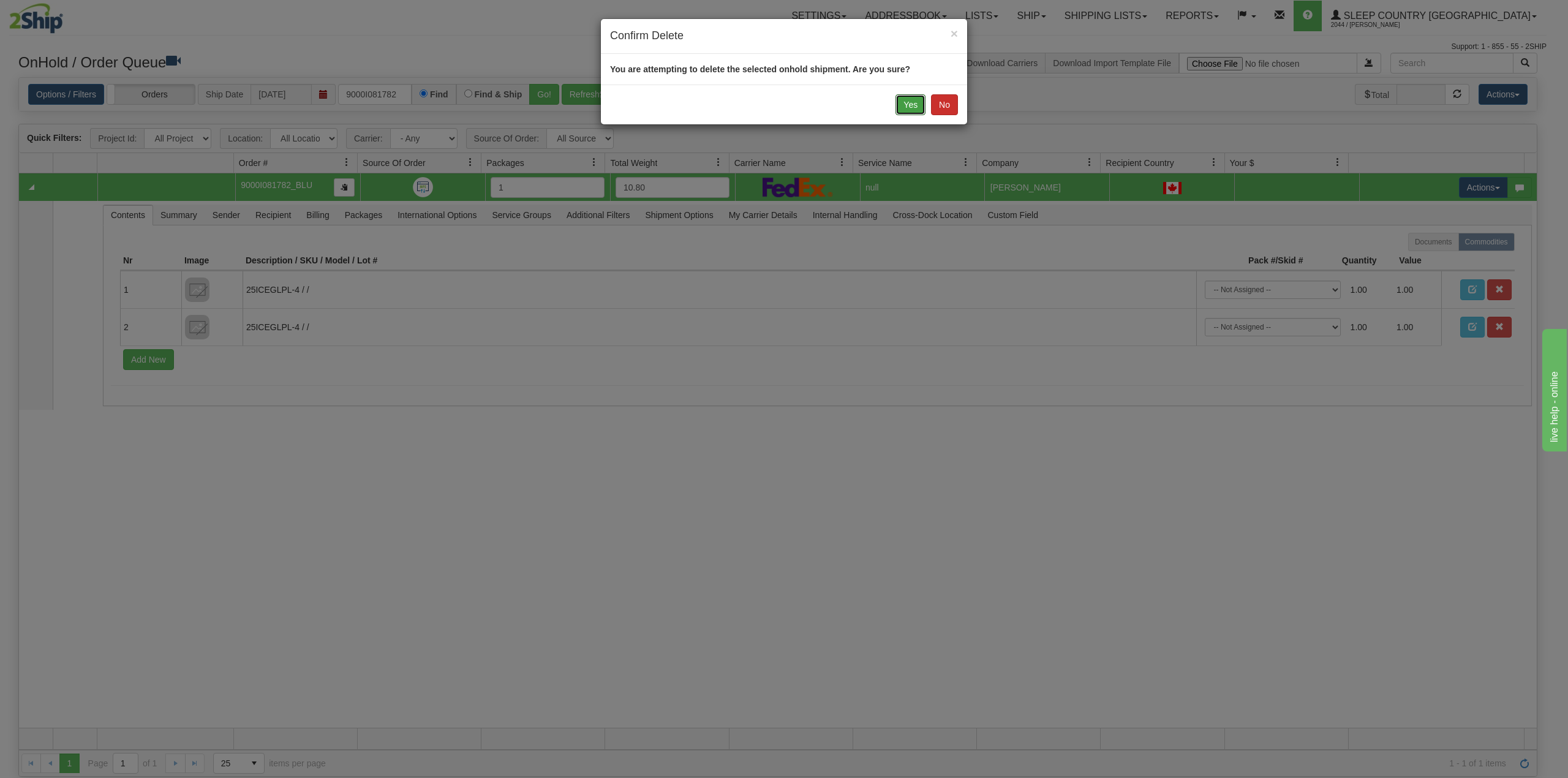
drag, startPoint x: 905, startPoint y: 103, endPoint x: 949, endPoint y: 95, distance: 44.7
click at [907, 103] on button "Yes" at bounding box center [910, 104] width 30 height 21
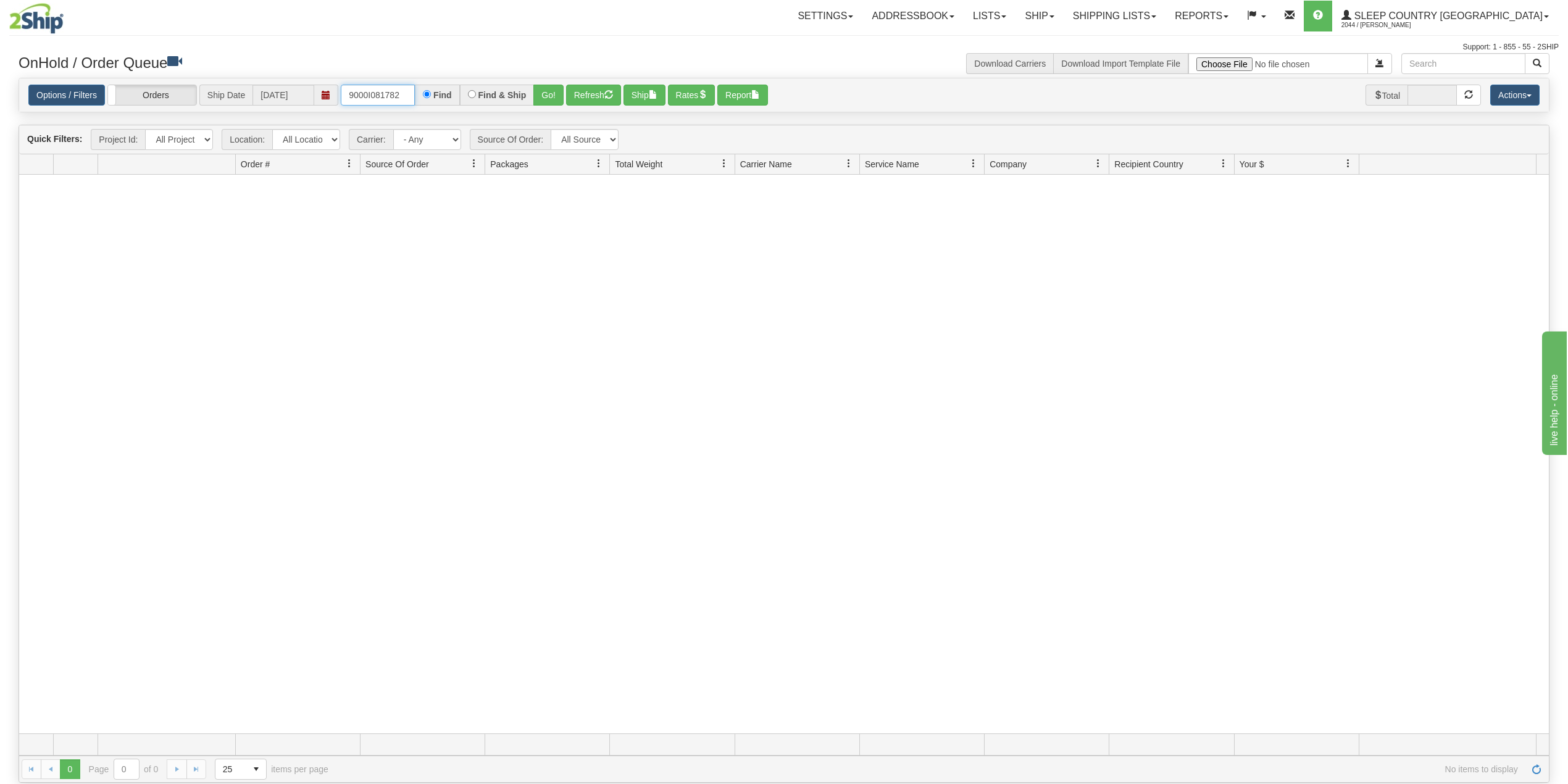
click at [375, 90] on input "9000I081782" at bounding box center [378, 95] width 74 height 21
paste input "06"
type input "9000I081706"
click at [554, 95] on button "Go!" at bounding box center [549, 95] width 30 height 21
